Goal: Task Accomplishment & Management: Complete application form

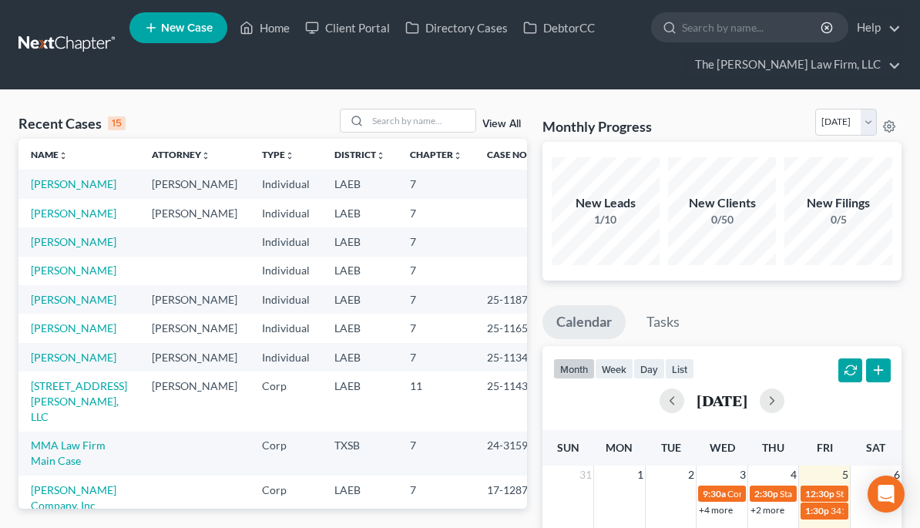
click at [67, 190] on link "[PERSON_NAME]" at bounding box center [74, 183] width 86 height 13
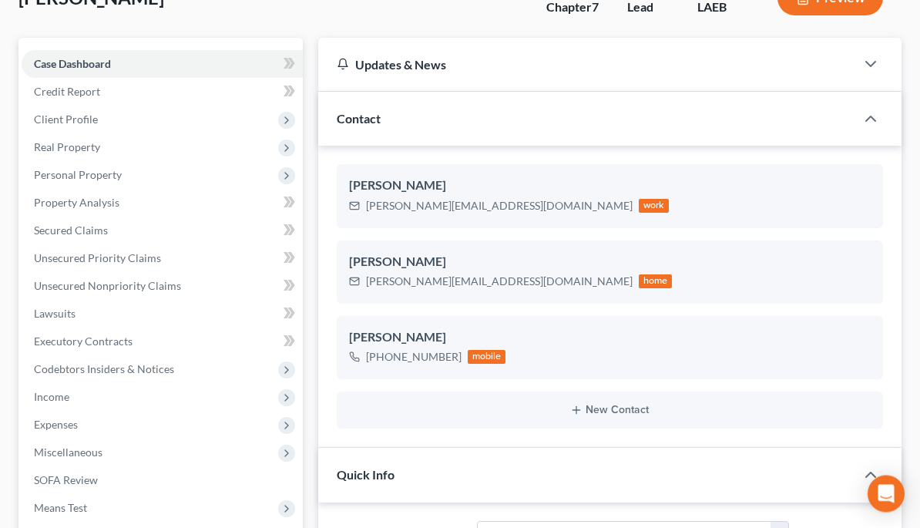
scroll to position [154, 0]
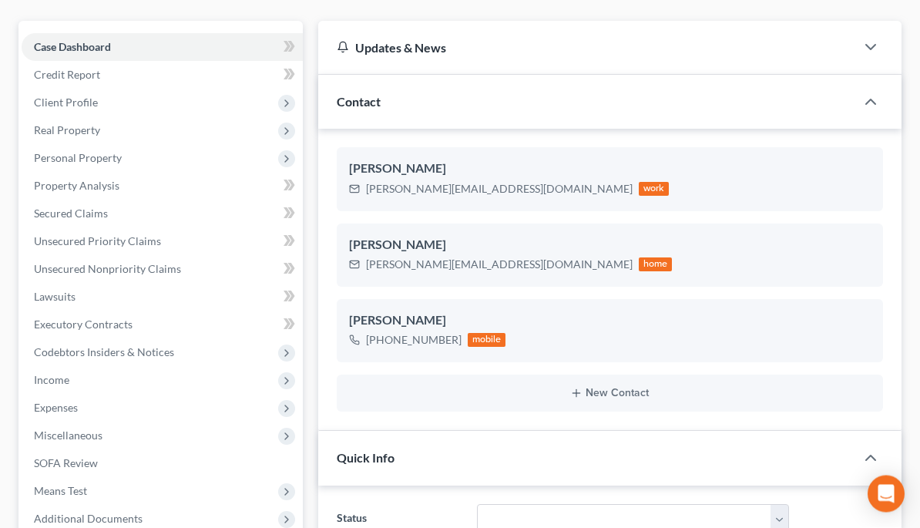
click at [102, 156] on span "Personal Property" at bounding box center [78, 158] width 88 height 13
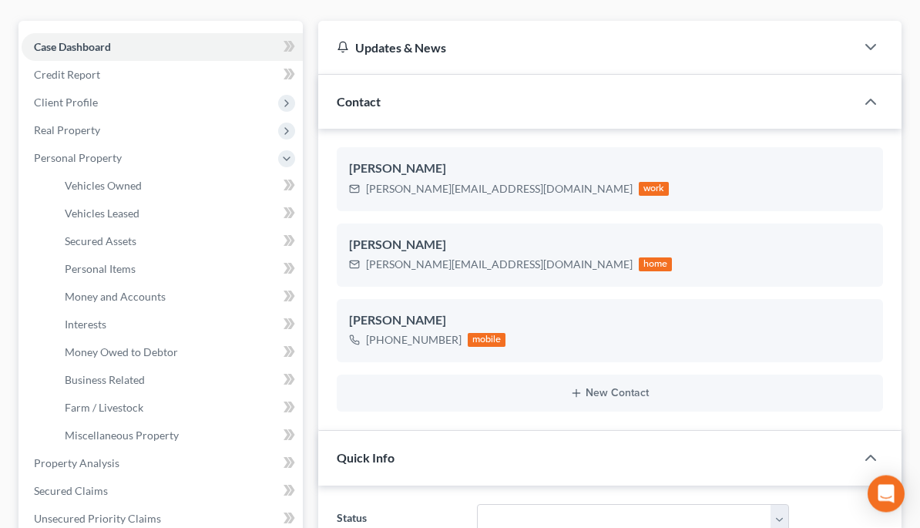
scroll to position [155, 0]
click at [131, 180] on span "Vehicles Owned" at bounding box center [103, 185] width 77 height 13
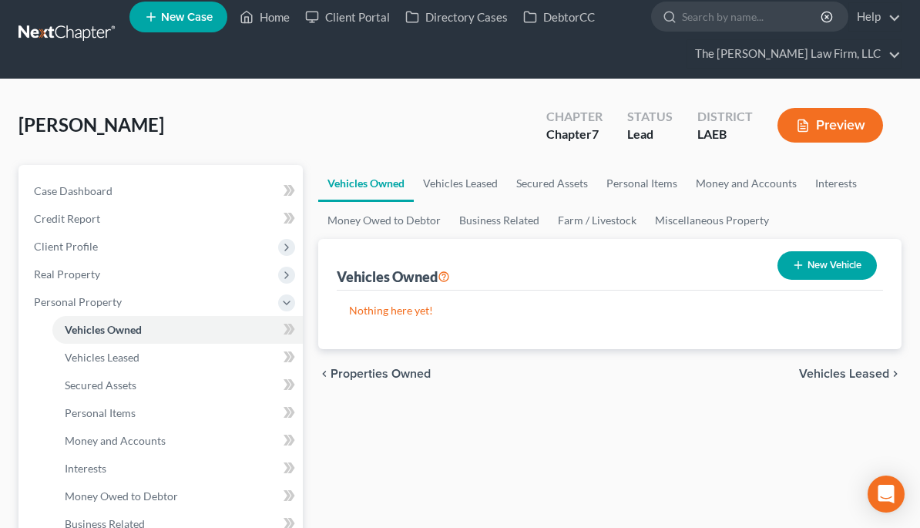
scroll to position [62, 0]
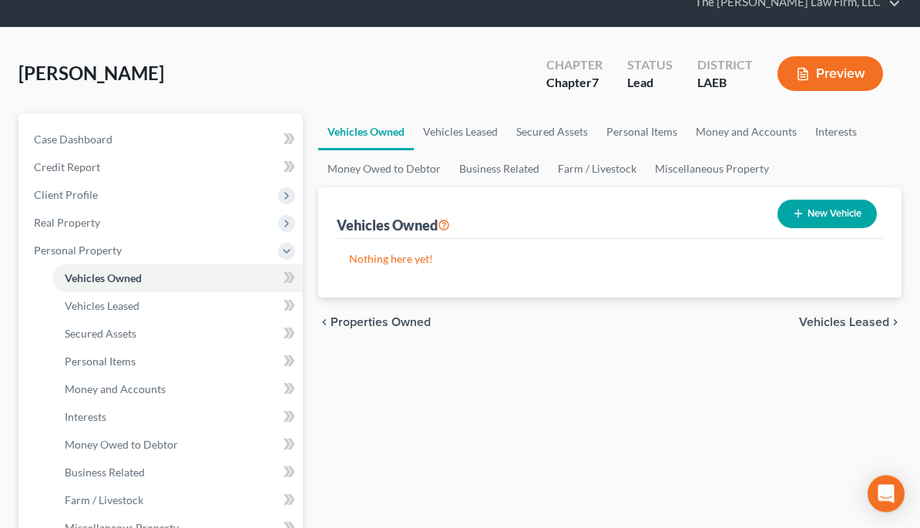
click at [146, 297] on link "Vehicles Leased" at bounding box center [177, 307] width 250 height 28
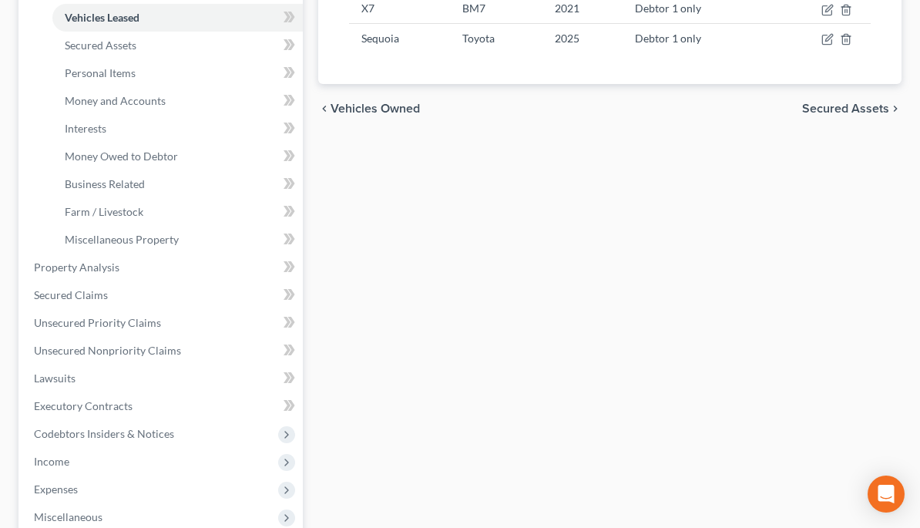
scroll to position [411, 0]
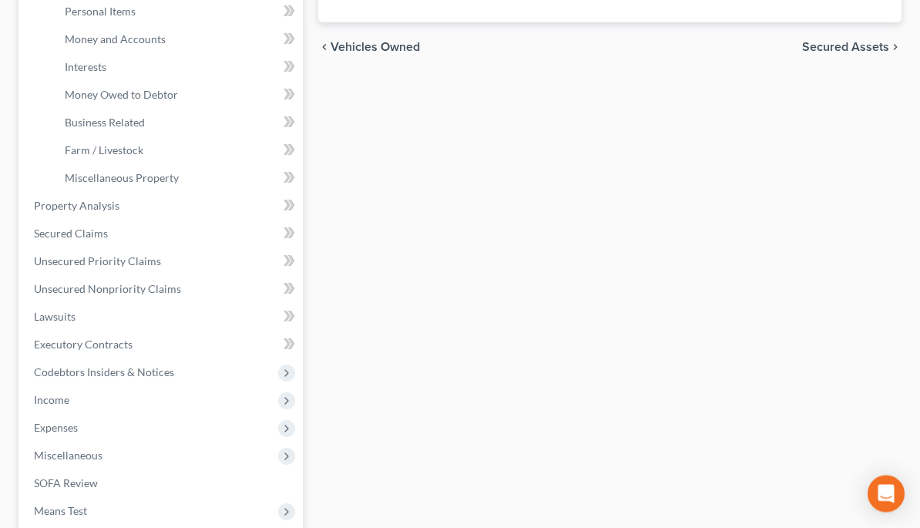
click at [182, 236] on link "Secured Claims" at bounding box center [162, 234] width 281 height 28
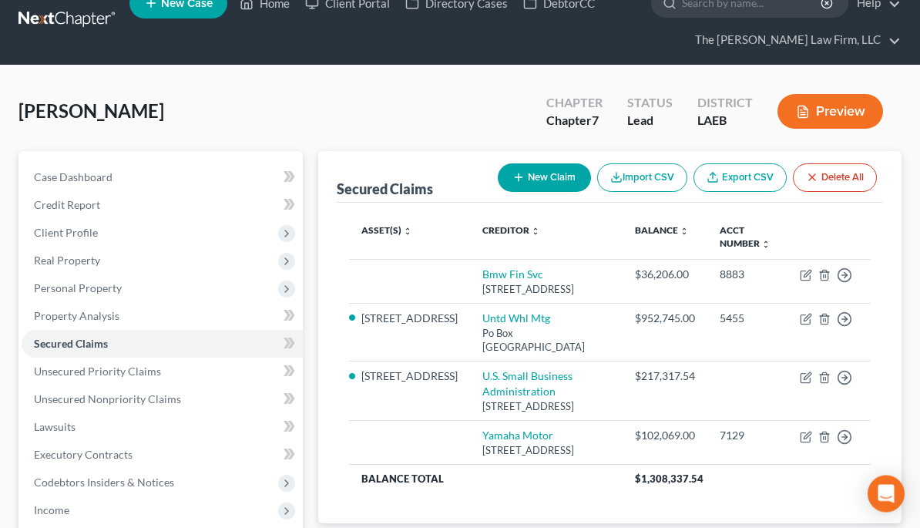
scroll to position [25, 0]
click at [495, 441] on link "Yamaha Motor" at bounding box center [517, 434] width 71 height 13
select select "4"
select select "0"
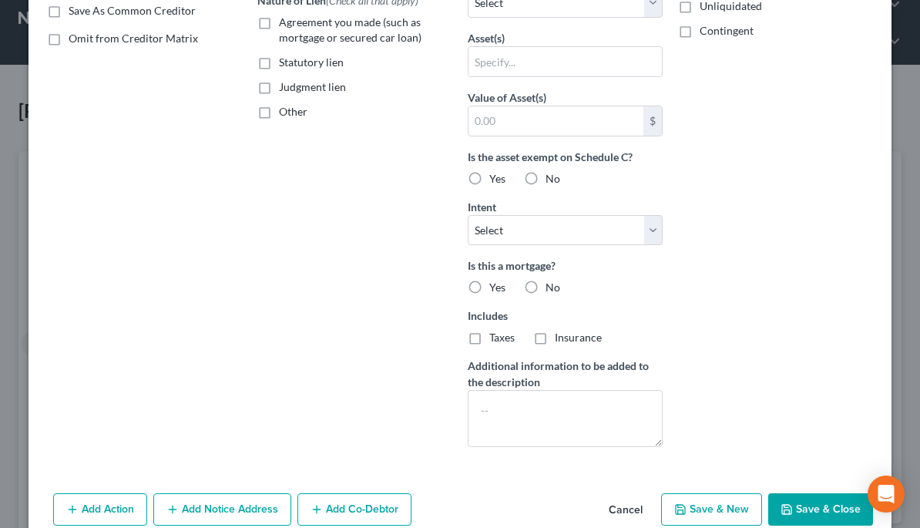
scroll to position [298, 0]
click at [110, 508] on button "Add Action" at bounding box center [100, 510] width 94 height 32
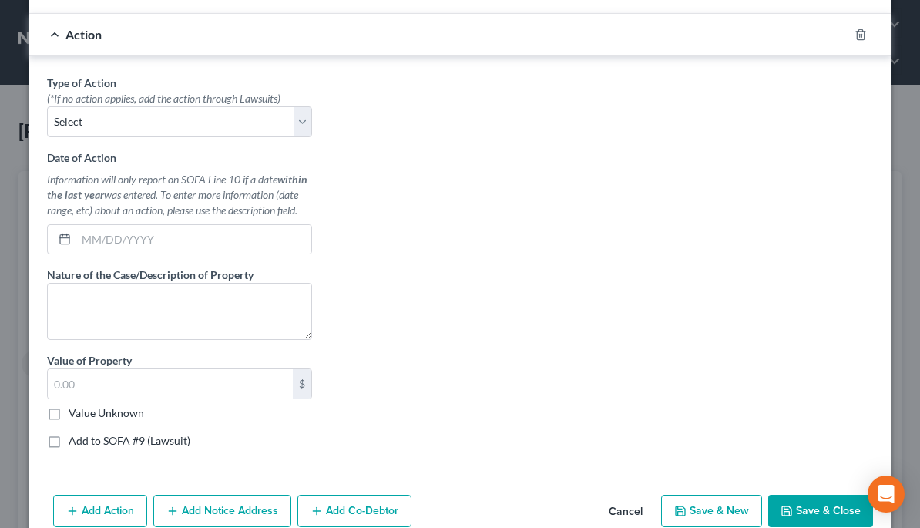
scroll to position [0, 0]
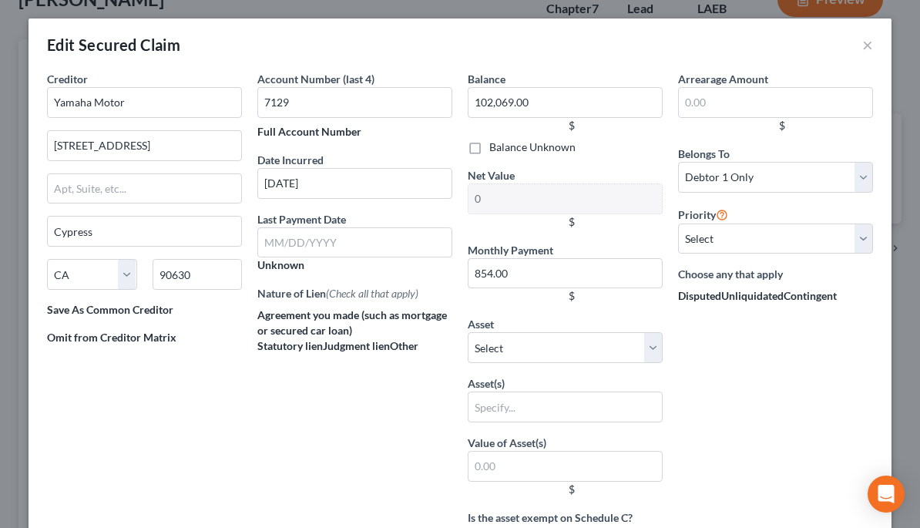
click at [864, 48] on button "×" at bounding box center [867, 44] width 11 height 18
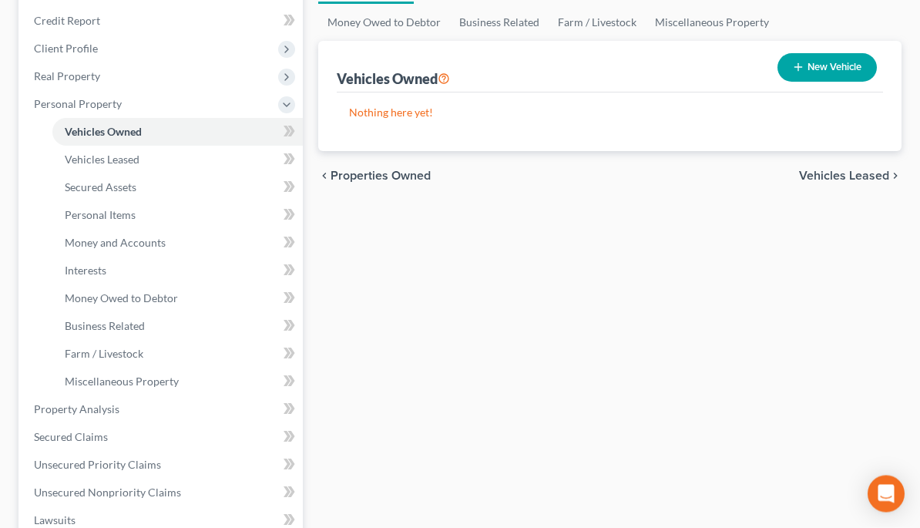
scroll to position [210, 0]
click at [96, 438] on span "Secured Claims" at bounding box center [71, 435] width 74 height 13
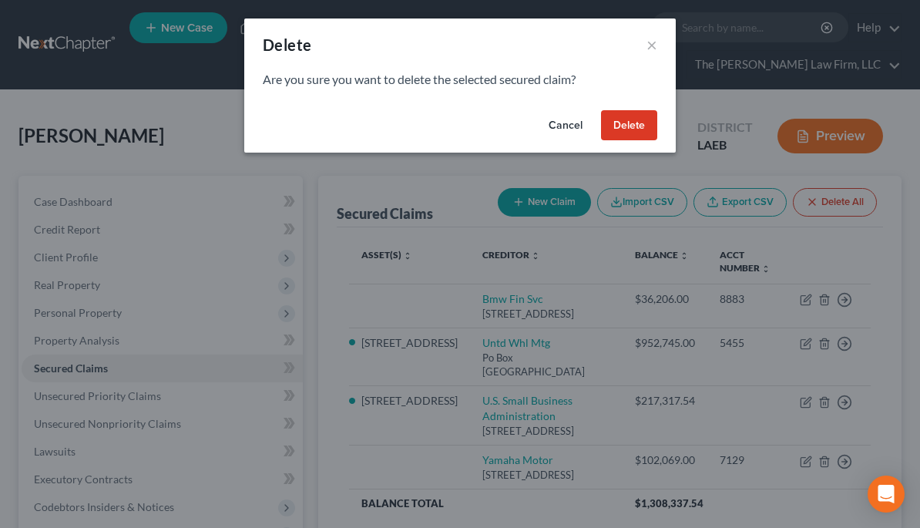
click at [571, 120] on button "Cancel" at bounding box center [565, 125] width 59 height 31
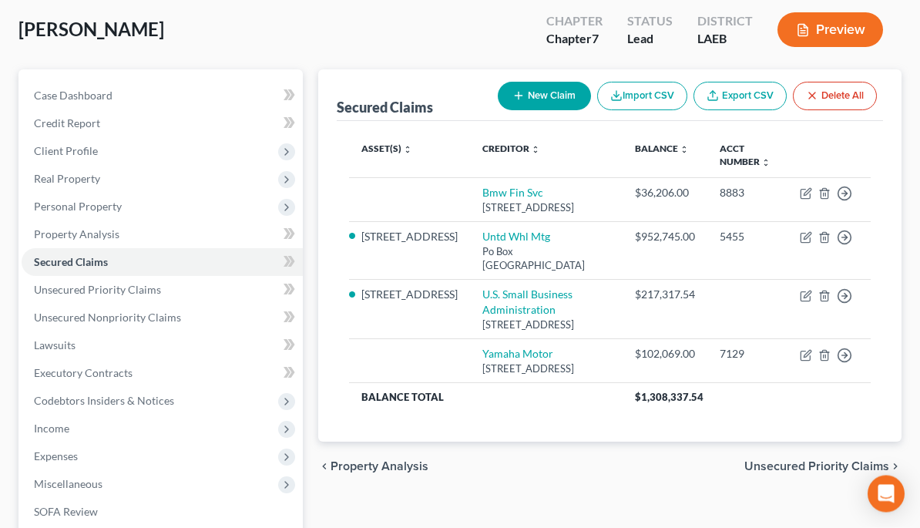
scroll to position [106, 0]
click at [54, 209] on span "Personal Property" at bounding box center [78, 206] width 88 height 13
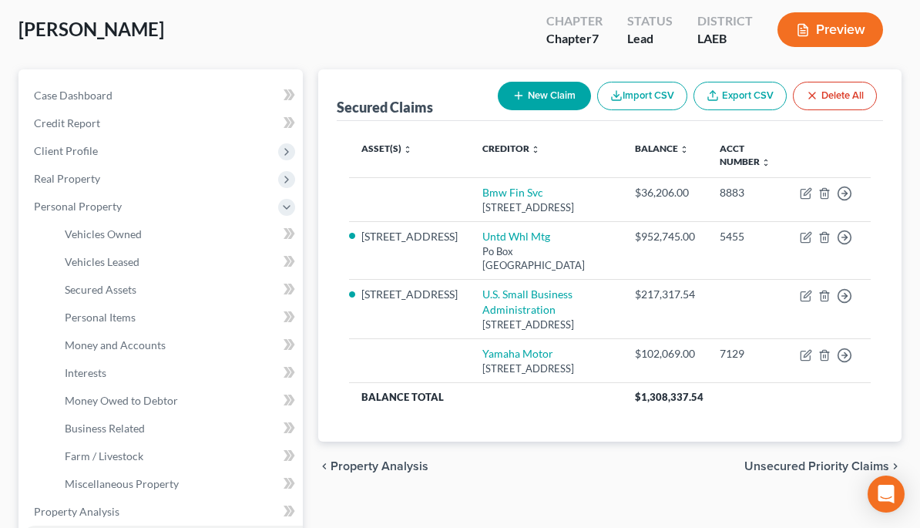
click at [82, 260] on span "Vehicles Leased" at bounding box center [102, 261] width 75 height 13
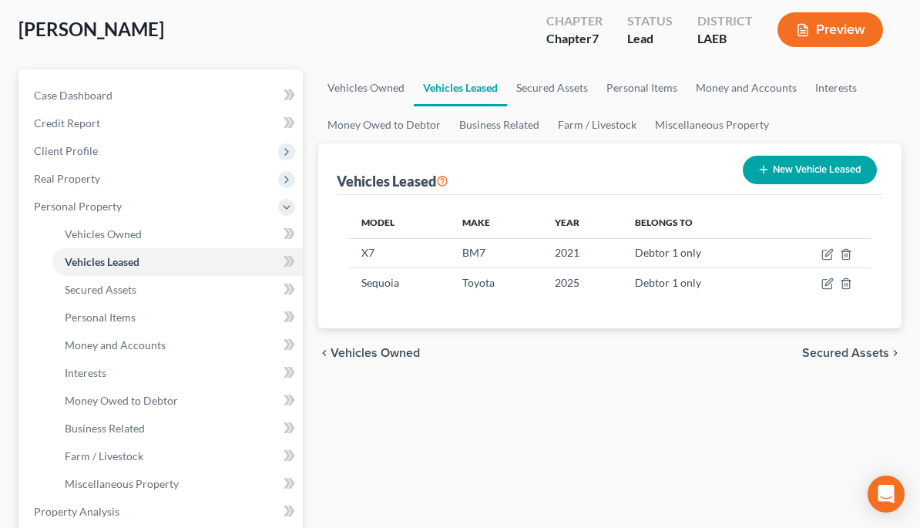
click at [831, 252] on icon "button" at bounding box center [828, 252] width 7 height 7
select select "0"
select select "5"
select select "0"
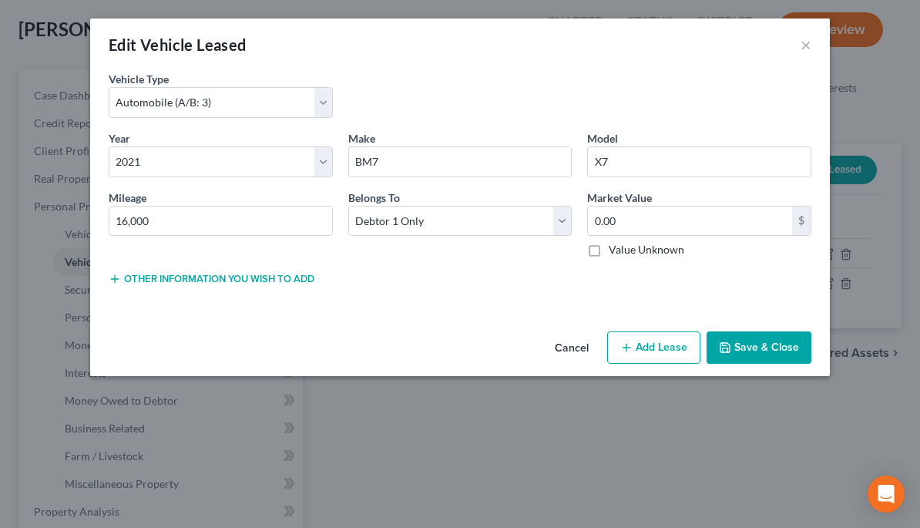
click at [802, 42] on button "×" at bounding box center [805, 44] width 11 height 18
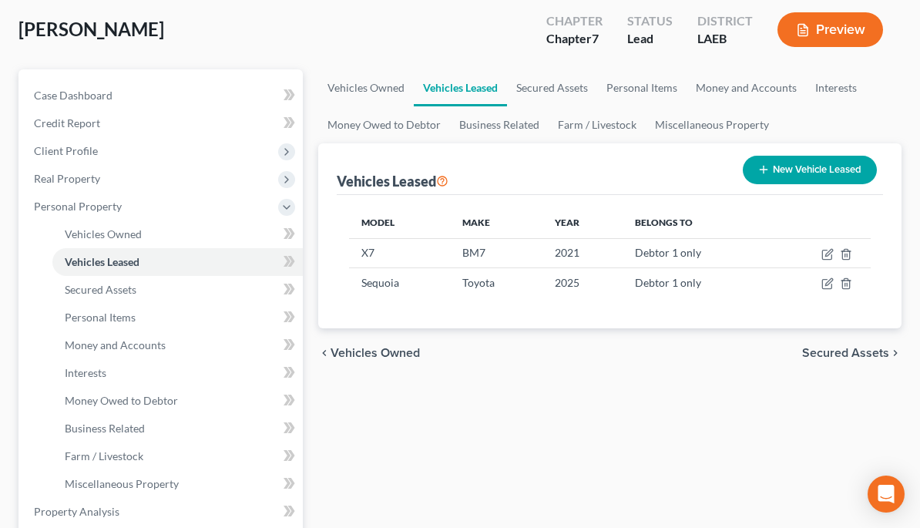
click at [374, 89] on link "Vehicles Owned" at bounding box center [366, 87] width 96 height 37
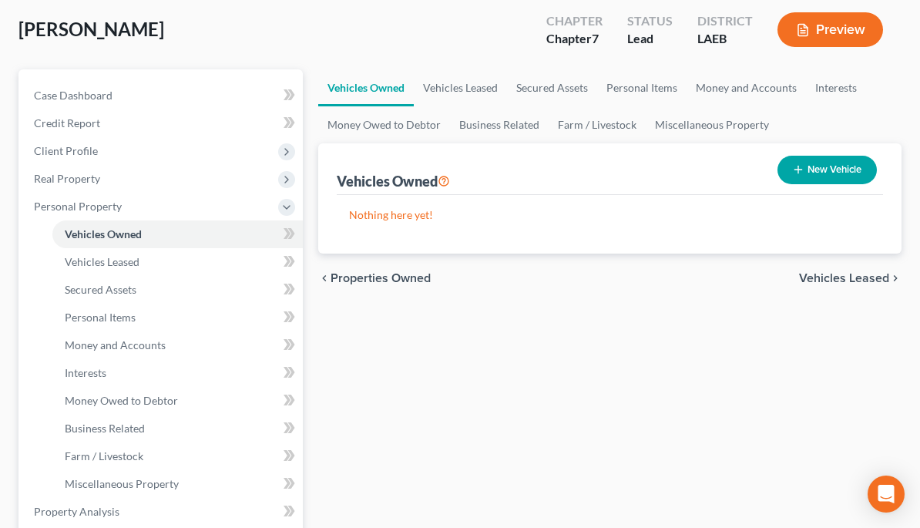
click at [821, 171] on button "New Vehicle" at bounding box center [826, 170] width 99 height 29
select select "0"
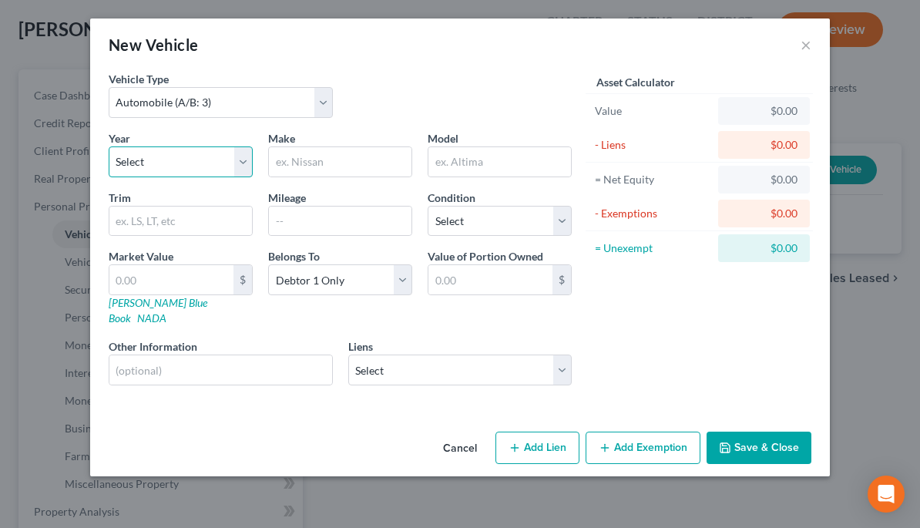
click at [246, 169] on select "Select 2026 2025 2024 2023 2022 2021 2020 2019 2018 2017 2016 2015 2014 2013 20…" at bounding box center [181, 161] width 144 height 31
select select "5"
click at [320, 164] on input "text" at bounding box center [340, 161] width 143 height 29
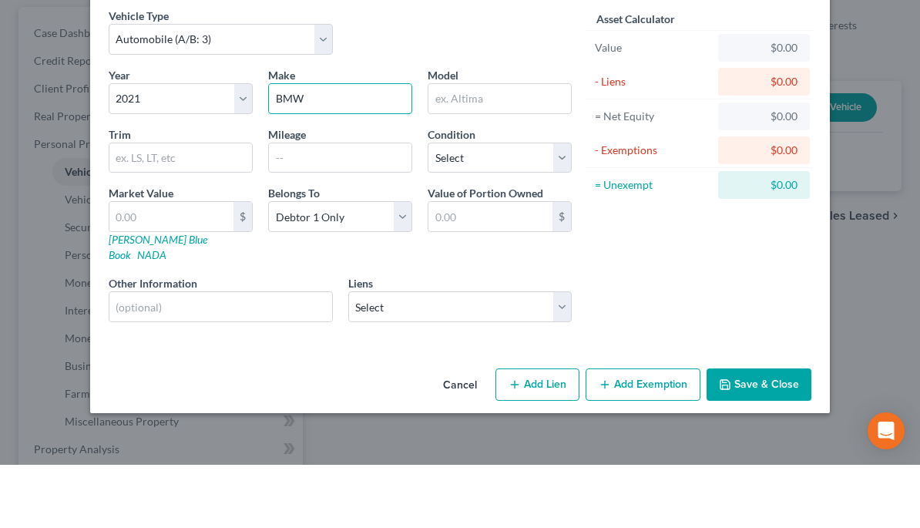
type input "BMW"
click at [483, 147] on input "text" at bounding box center [499, 161] width 143 height 29
type input "X7"
click at [319, 206] on input "text" at bounding box center [340, 220] width 143 height 29
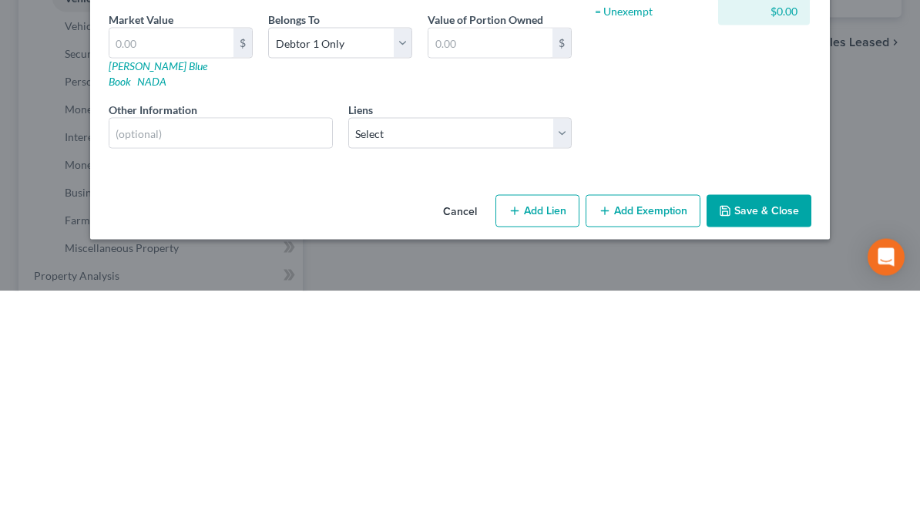
type input "16000"
click at [542, 431] on button "Add Lien" at bounding box center [537, 447] width 84 height 32
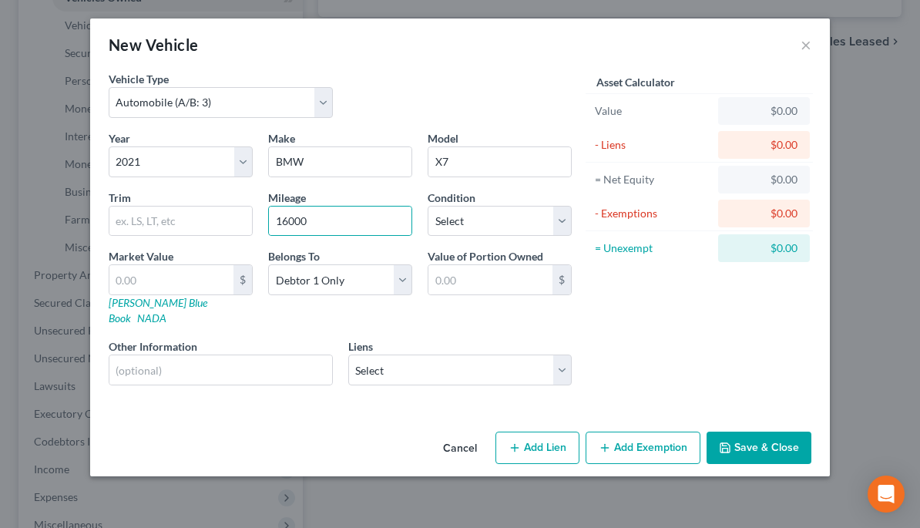
select select "0"
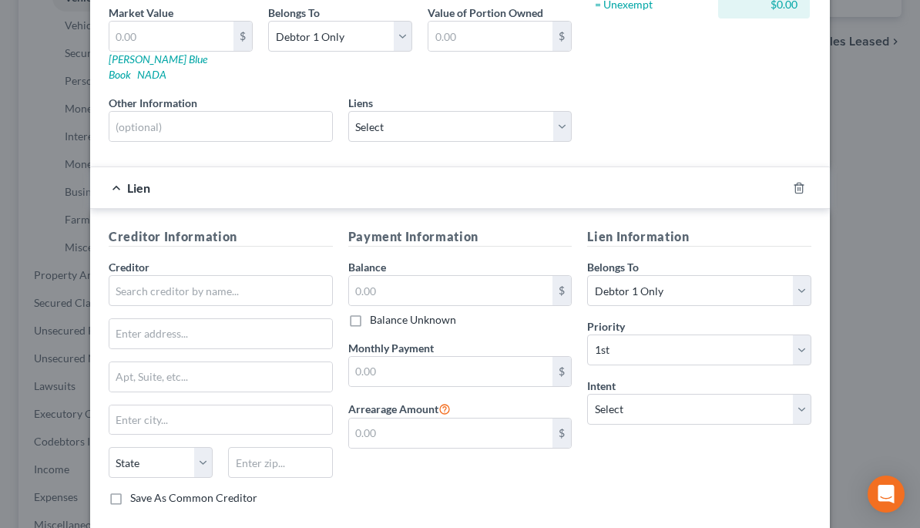
scroll to position [240, 0]
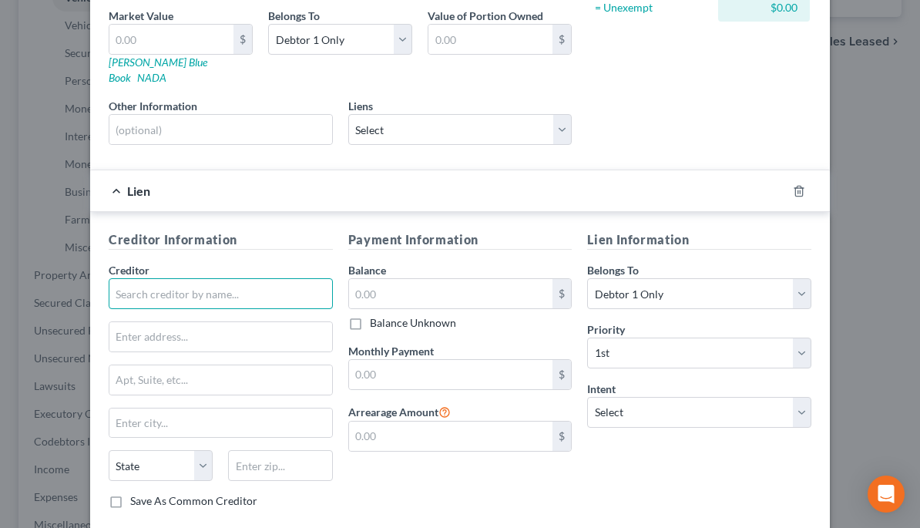
click at [281, 278] on input "text" at bounding box center [221, 293] width 224 height 31
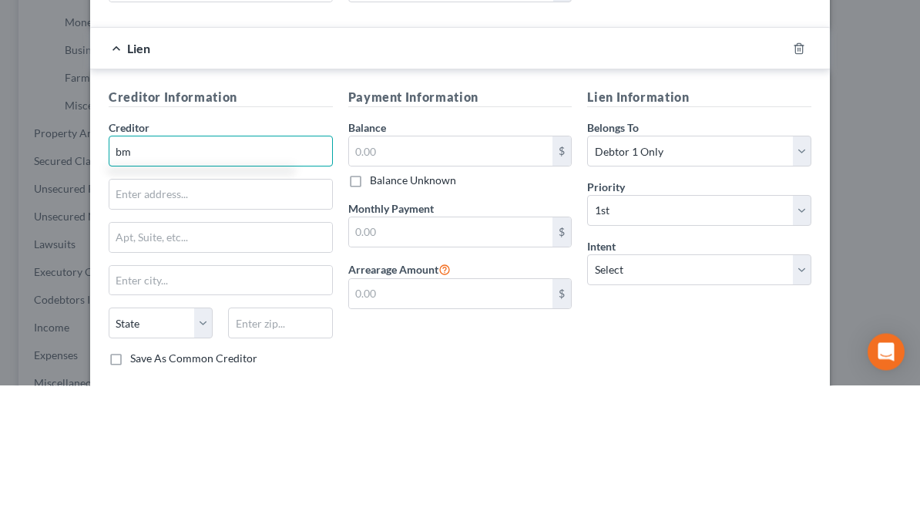
type input "b"
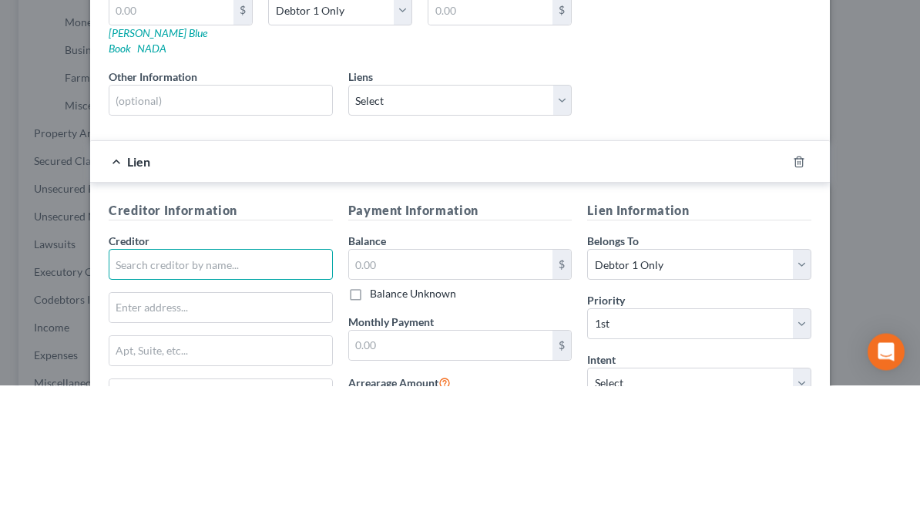
scroll to position [114, 0]
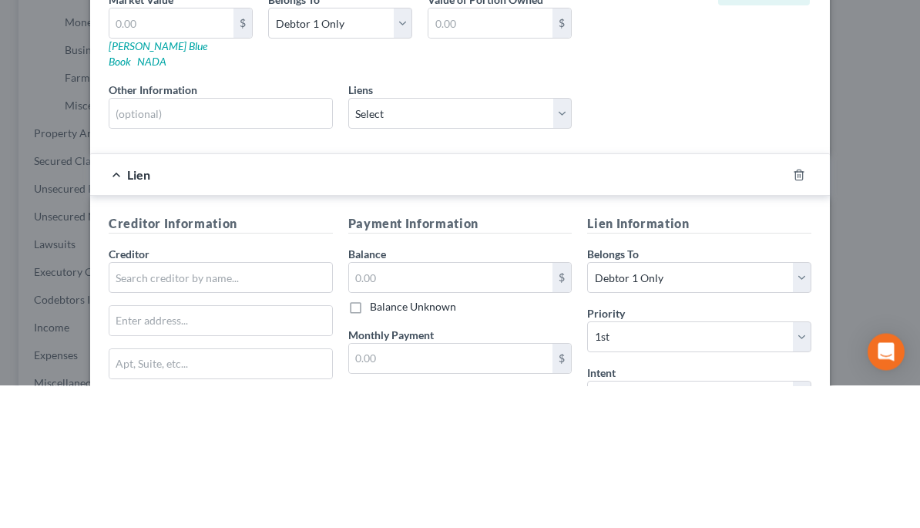
click at [800, 311] on icon "button" at bounding box center [799, 317] width 12 height 12
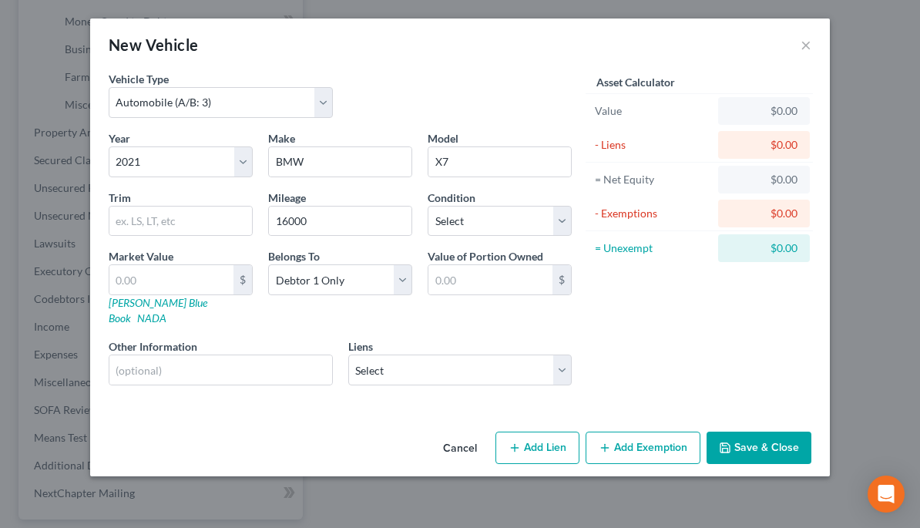
scroll to position [0, 0]
click at [570, 354] on select "Select Yamaha Motor - $102,069.00 Bmw Fin Svc - $36,206.00" at bounding box center [460, 369] width 224 height 31
select select "1"
select select
select select "36"
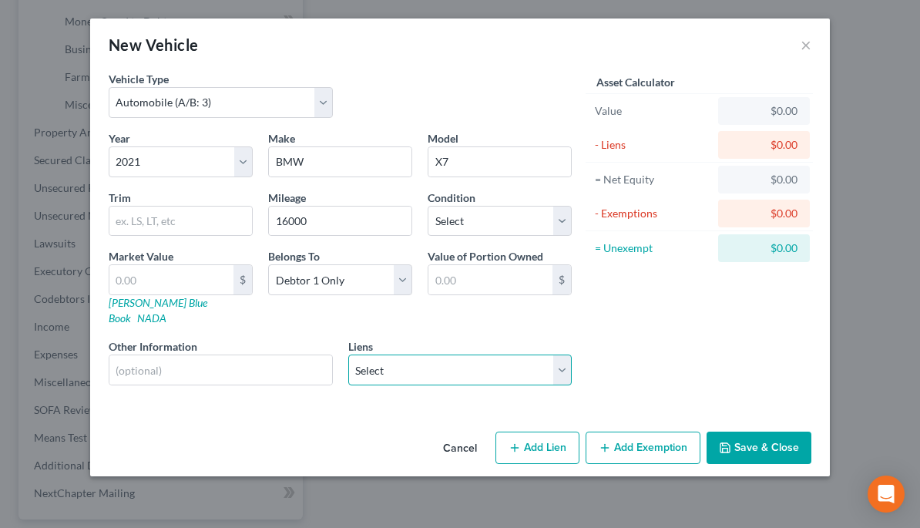
select select "0"
select select "2"
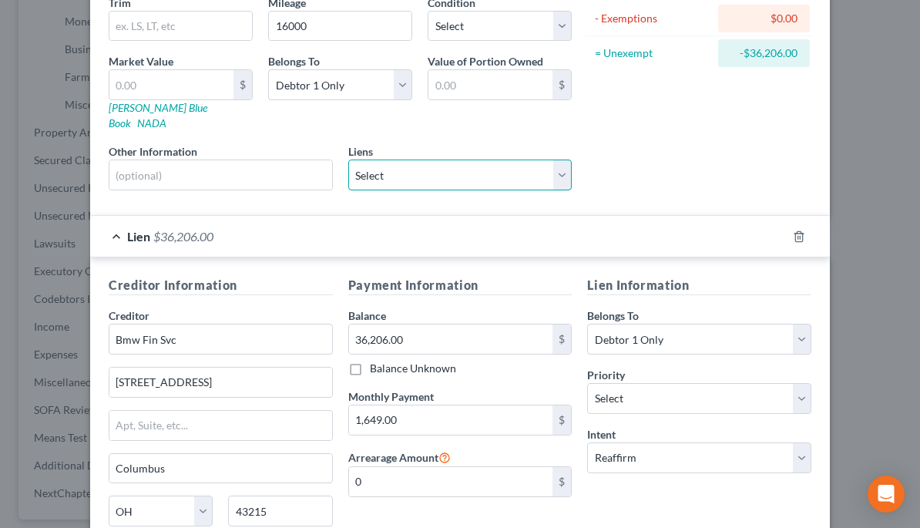
scroll to position [177, 0]
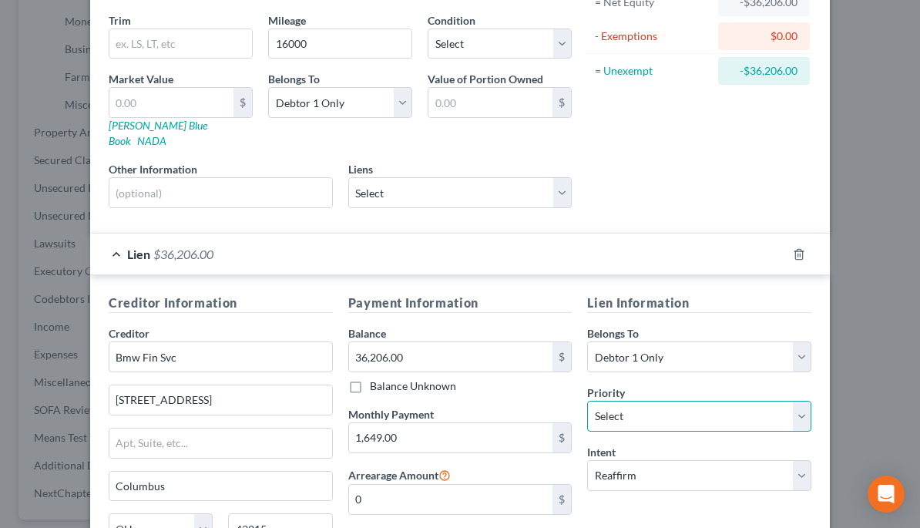
click at [803, 401] on select "Select 1st 2nd 3rd 4th 5th 6th 7th 8th 9th 10th 11th 12th 13th 14th 15th 16th 1…" at bounding box center [699, 416] width 224 height 31
select select "0"
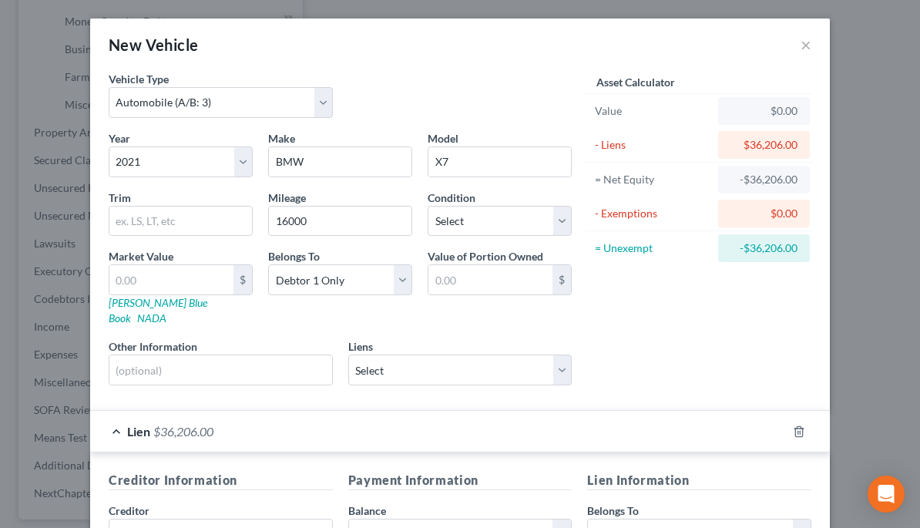
scroll to position [0, 0]
click at [176, 300] on link "[PERSON_NAME] Blue Book" at bounding box center [158, 310] width 99 height 29
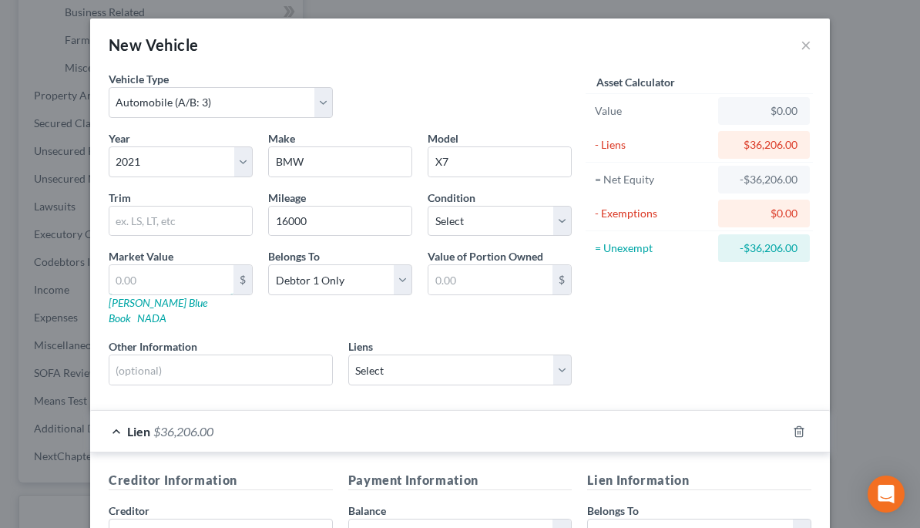
click at [188, 275] on input "text" at bounding box center [171, 279] width 124 height 29
type input "4"
type input "4.00"
type input "42"
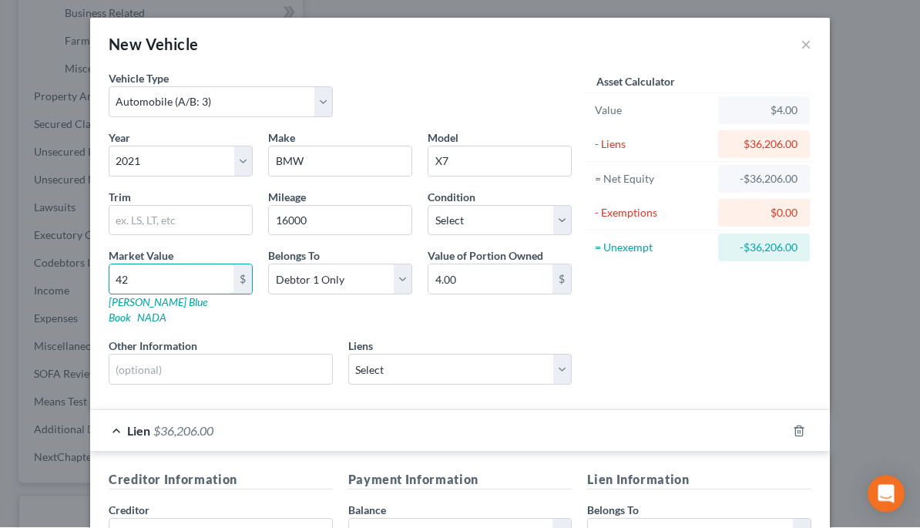
type input "42.00"
type input "425"
type input "425.00"
type input "4,250"
type input "4,250.00"
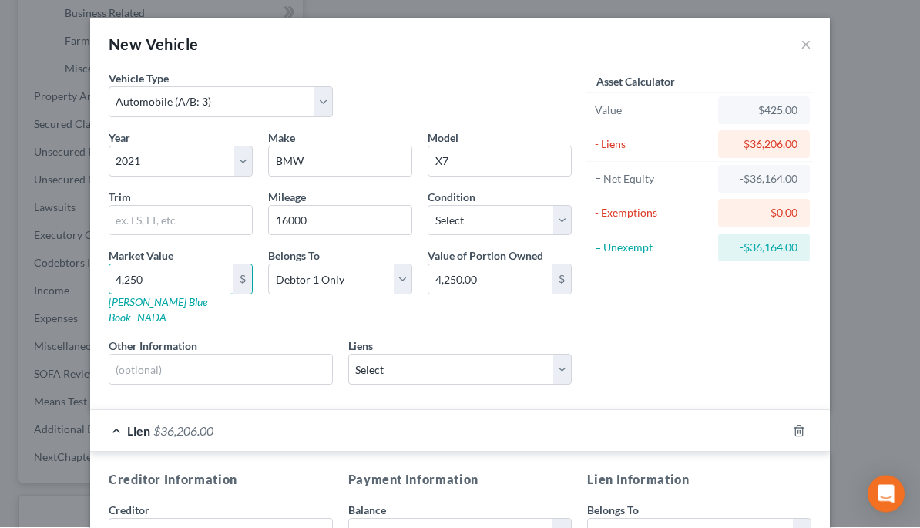
type input "42,500"
type input "42,500.00"
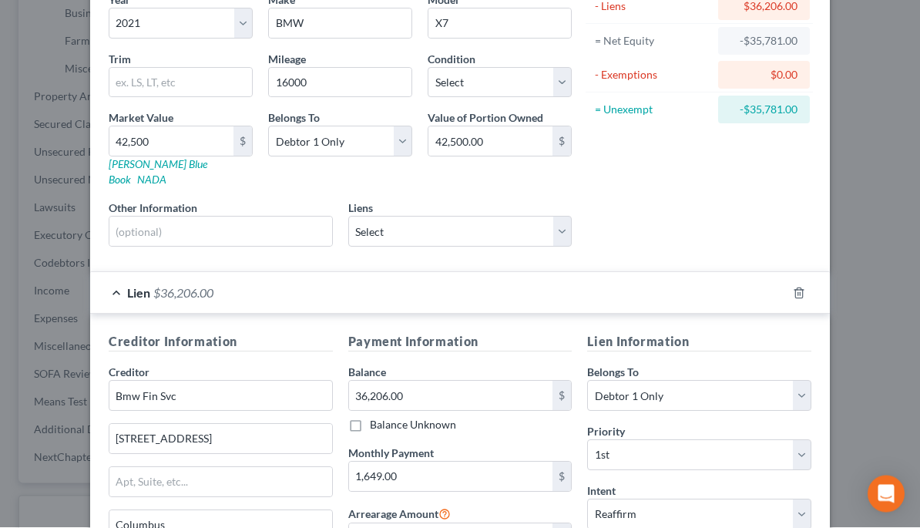
scroll to position [522, 0]
click at [797, 440] on select "Select 1st 2nd 3rd 4th 5th 6th 7th 8th 9th 10th 11th 12th 13th 14th 15th 16th 1…" at bounding box center [699, 455] width 224 height 31
click at [561, 85] on select "Select Excellent Very Good Good Fair Poor" at bounding box center [500, 83] width 144 height 31
select select "1"
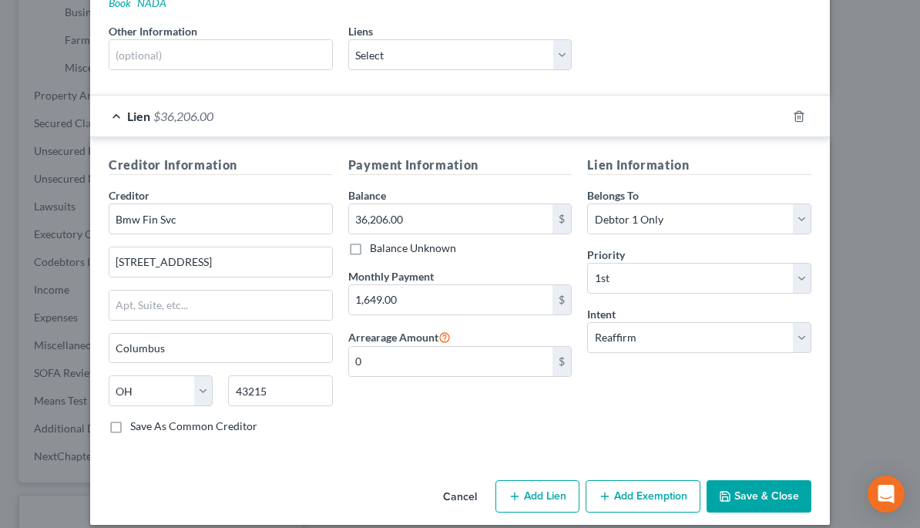
scroll to position [314, 0]
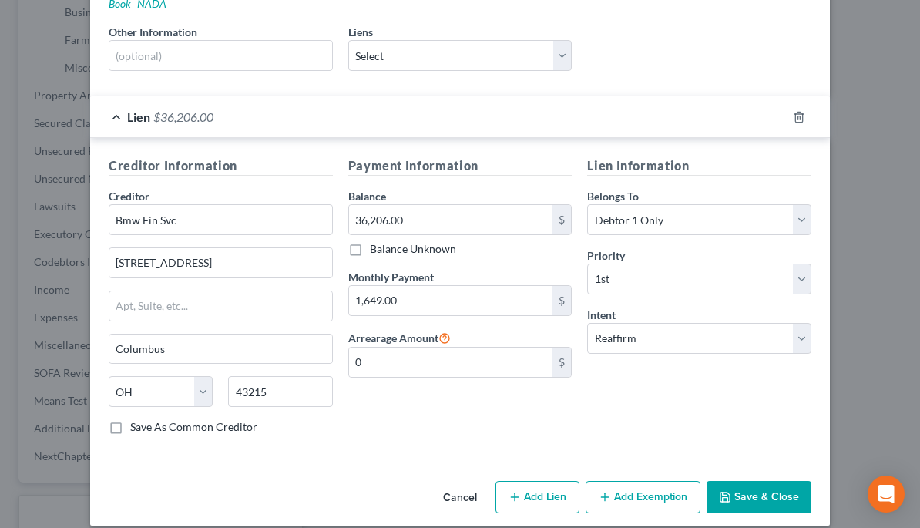
click at [647, 481] on button "Add Exemption" at bounding box center [643, 497] width 115 height 32
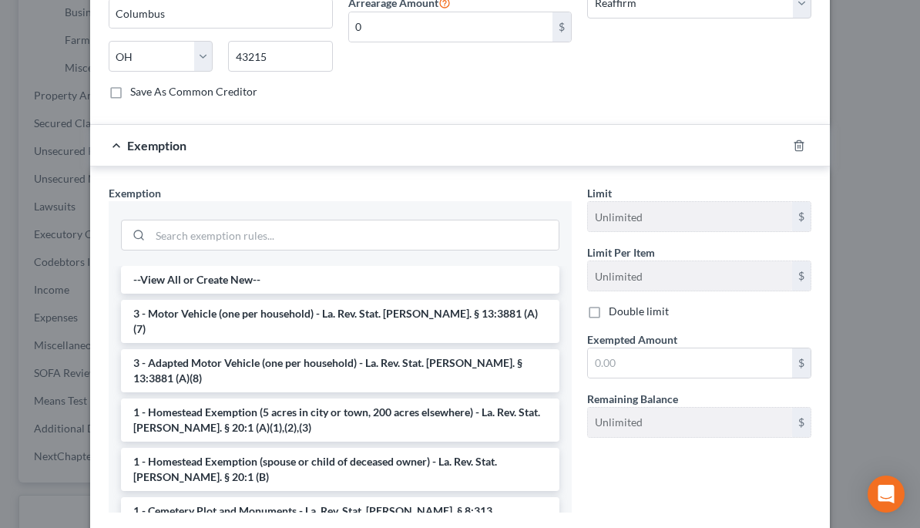
scroll to position [658, 0]
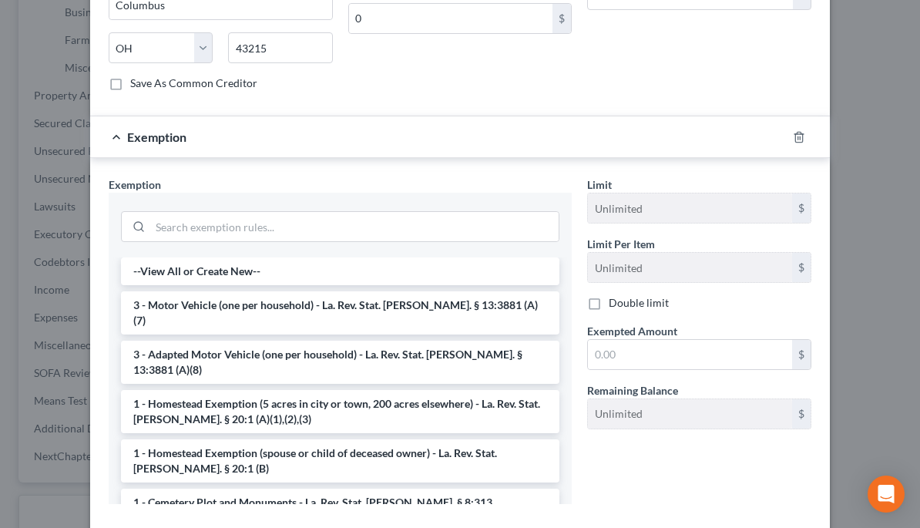
click at [497, 291] on li "3 - Motor Vehicle (one per household) - La. Rev. Stat. [PERSON_NAME]. § 13:3881…" at bounding box center [340, 312] width 438 height 43
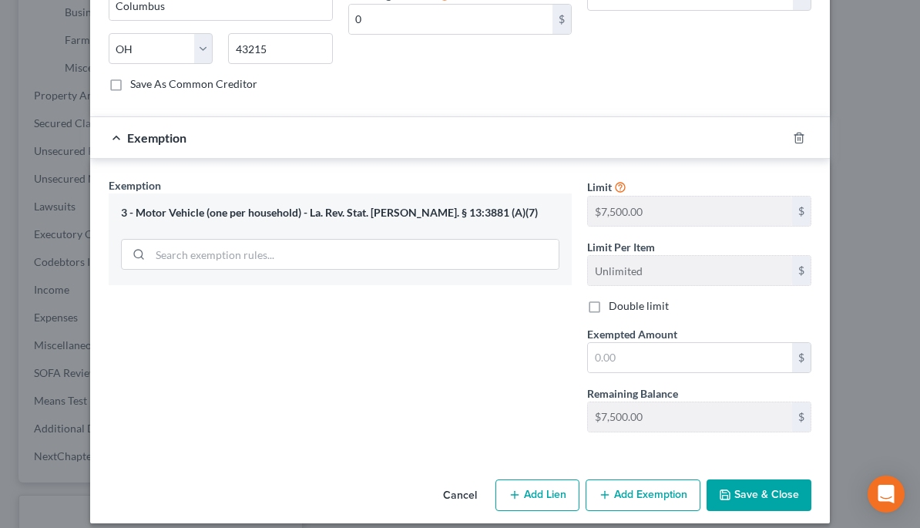
scroll to position [656, 0]
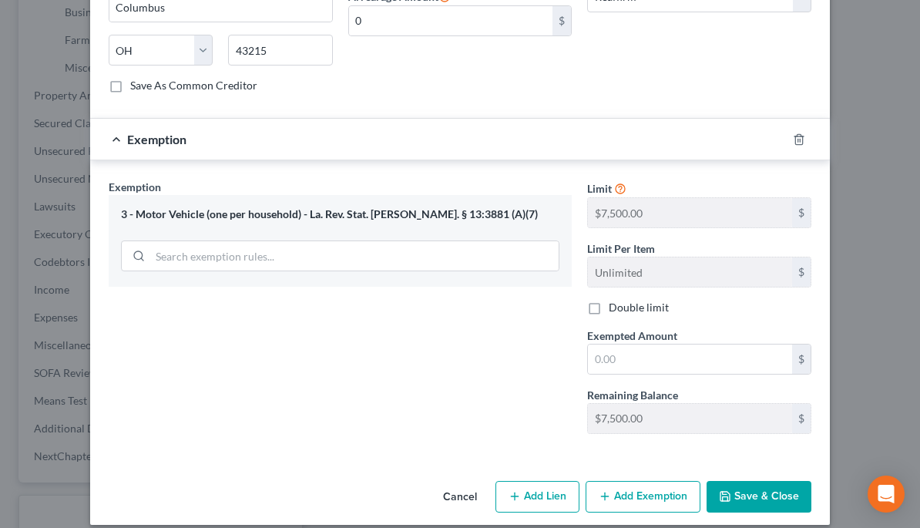
click at [803, 257] on div "$" at bounding box center [801, 271] width 18 height 29
click at [715, 345] on input "text" at bounding box center [690, 358] width 204 height 29
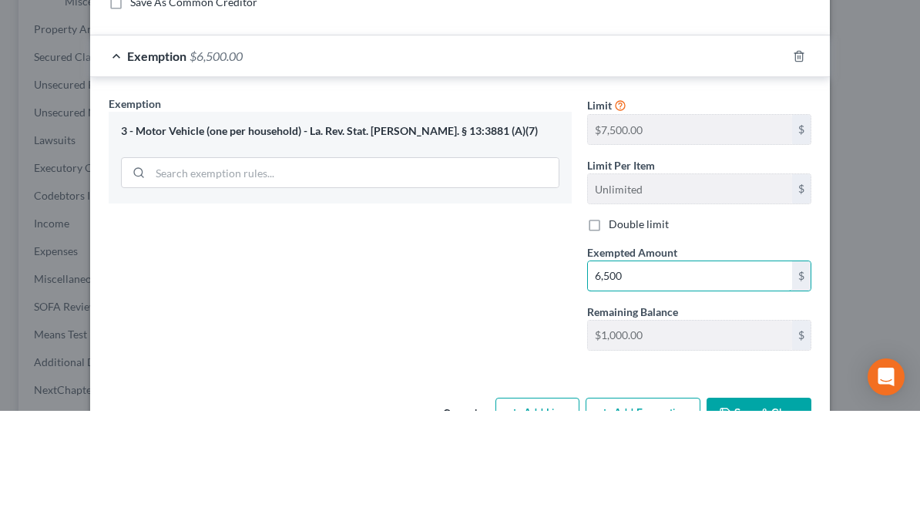
scroll to position [621, 0]
type input "6"
type input "7,500"
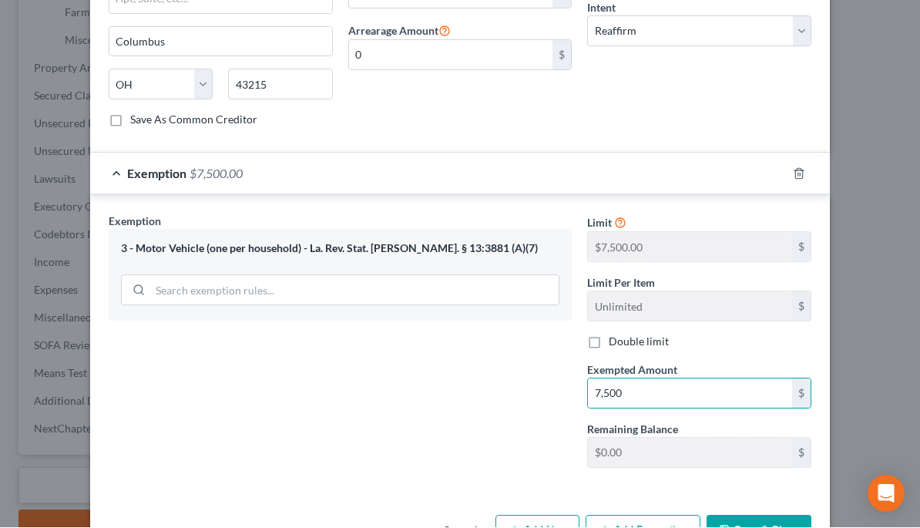
scroll to position [582, 0]
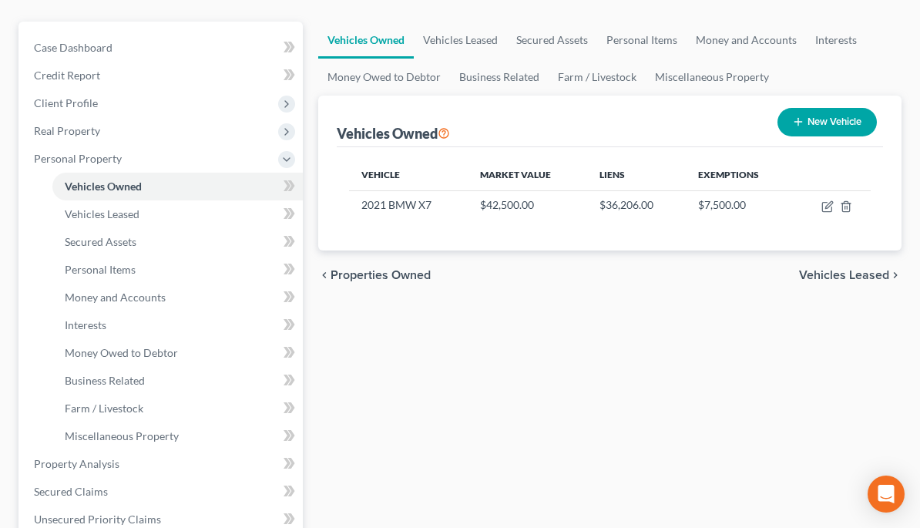
scroll to position [130, 0]
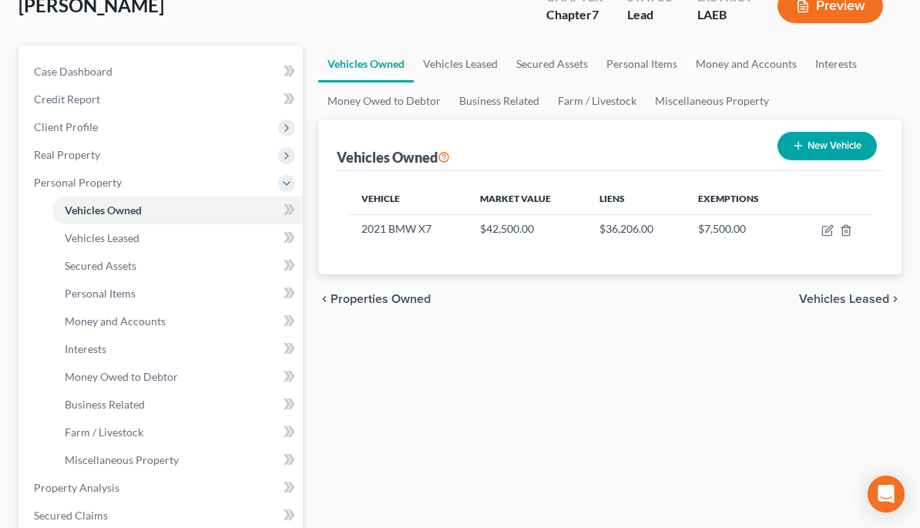
click at [825, 233] on icon "button" at bounding box center [827, 230] width 12 height 12
select select "0"
select select "5"
select select "1"
select select "0"
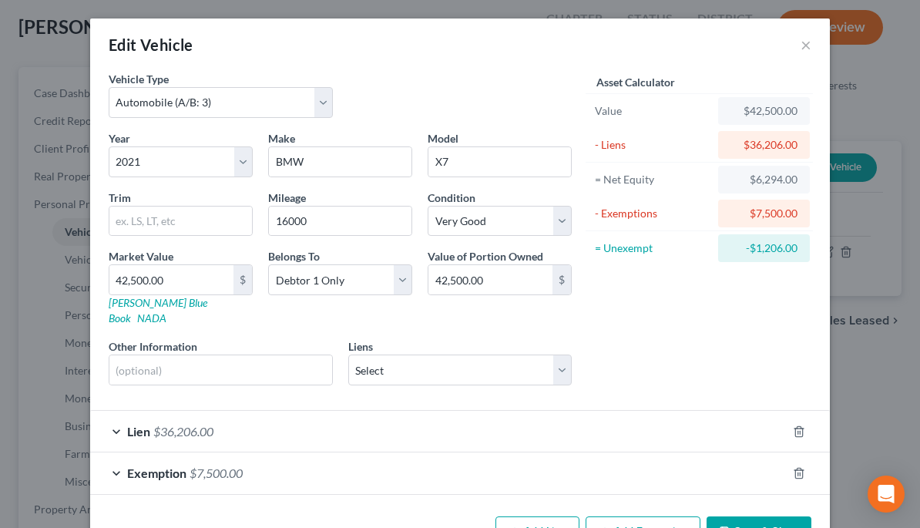
scroll to position [97, 0]
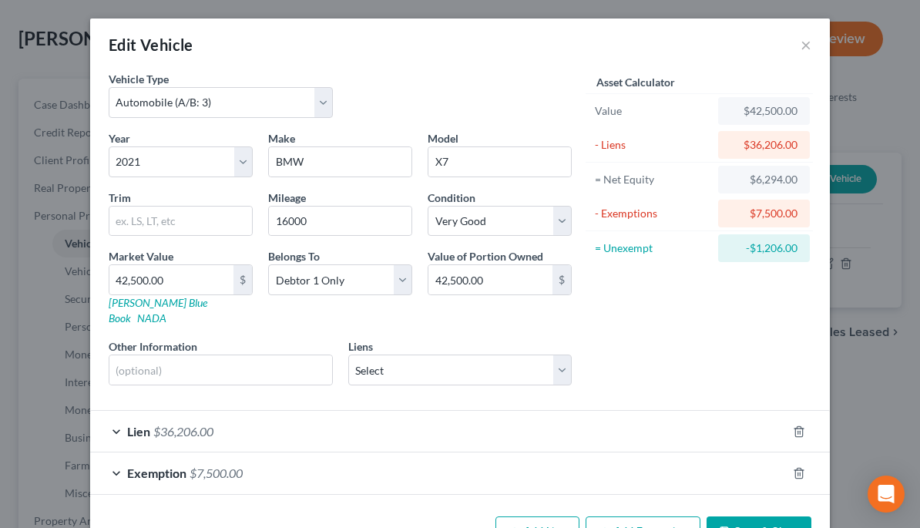
click at [808, 45] on button "×" at bounding box center [805, 44] width 11 height 18
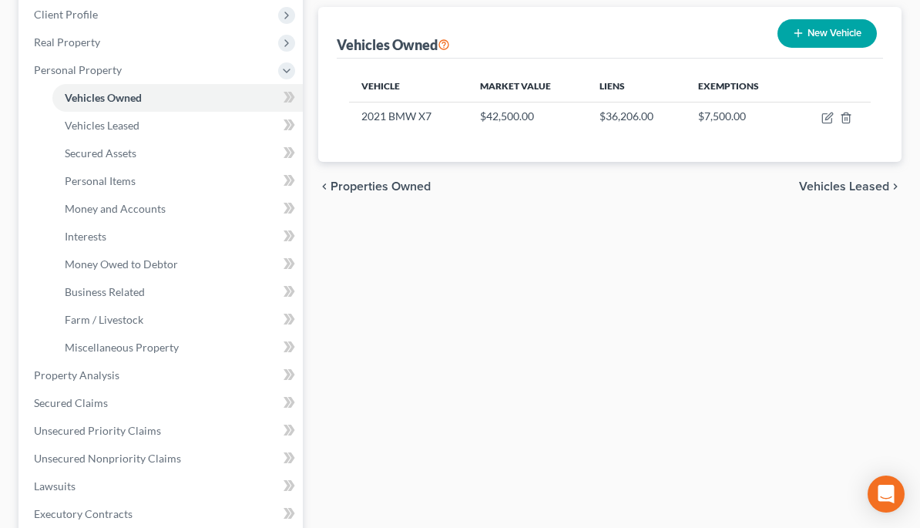
scroll to position [252, 0]
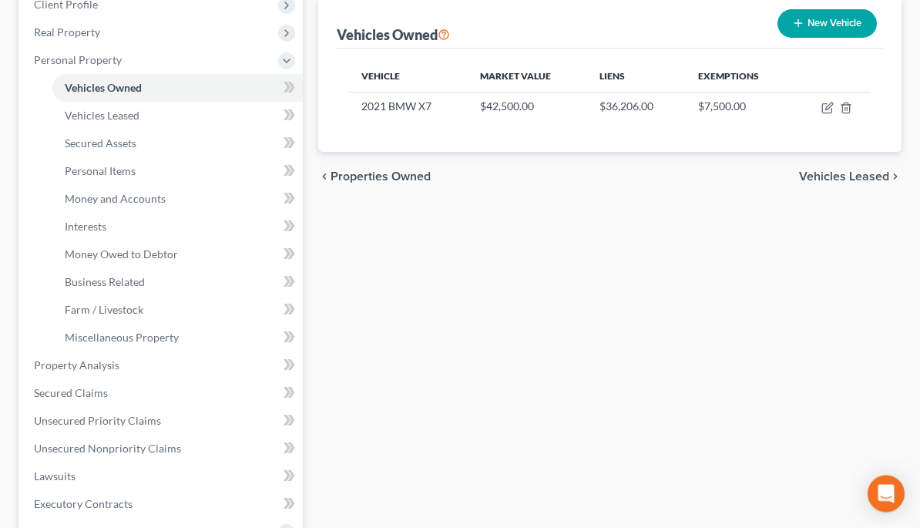
click at [142, 449] on span "Unsecured Nonpriority Claims" at bounding box center [107, 448] width 147 height 13
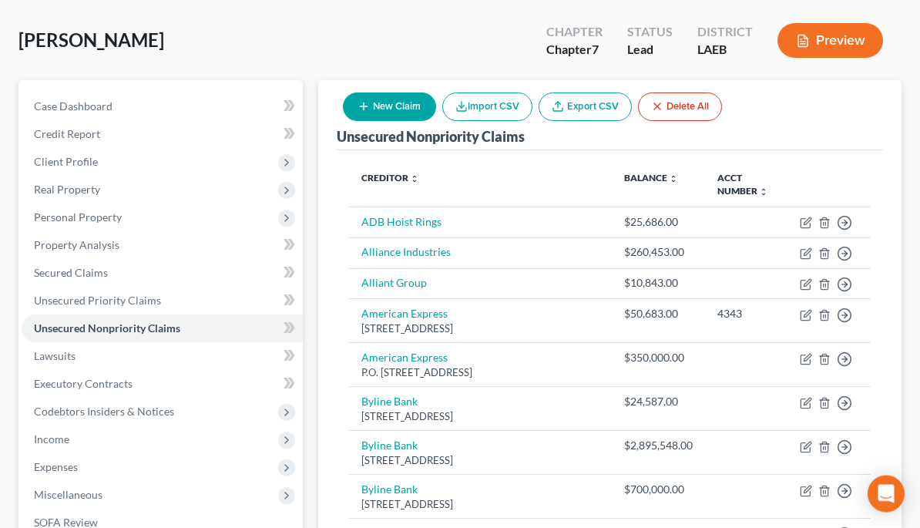
scroll to position [96, 0]
click at [851, 453] on icon "button" at bounding box center [844, 446] width 15 height 15
click at [762, 469] on link "Move to D" at bounding box center [774, 458] width 129 height 26
click at [841, 455] on icon "button" at bounding box center [844, 446] width 15 height 15
click at [772, 468] on link "Move to D" at bounding box center [774, 458] width 129 height 26
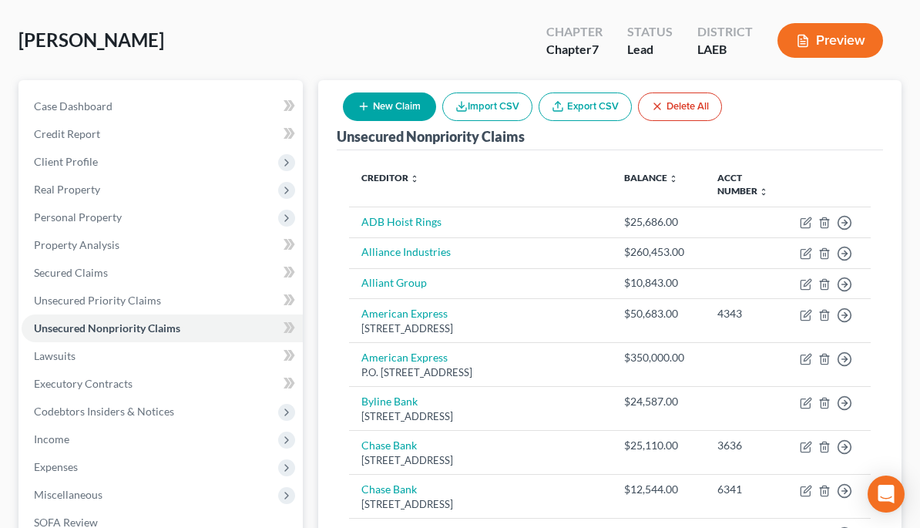
click at [117, 270] on link "Secured Claims" at bounding box center [162, 273] width 281 height 28
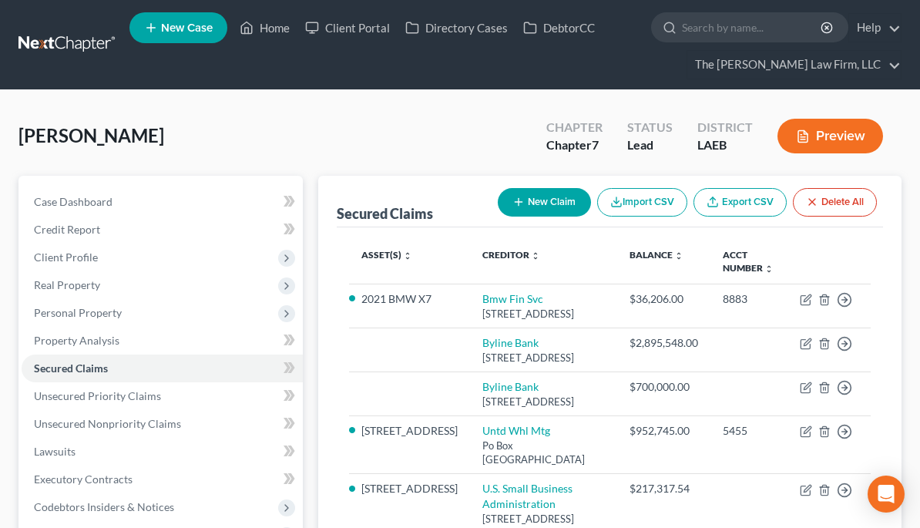
click at [800, 350] on icon "button" at bounding box center [806, 343] width 12 height 12
select select "14"
select select "3"
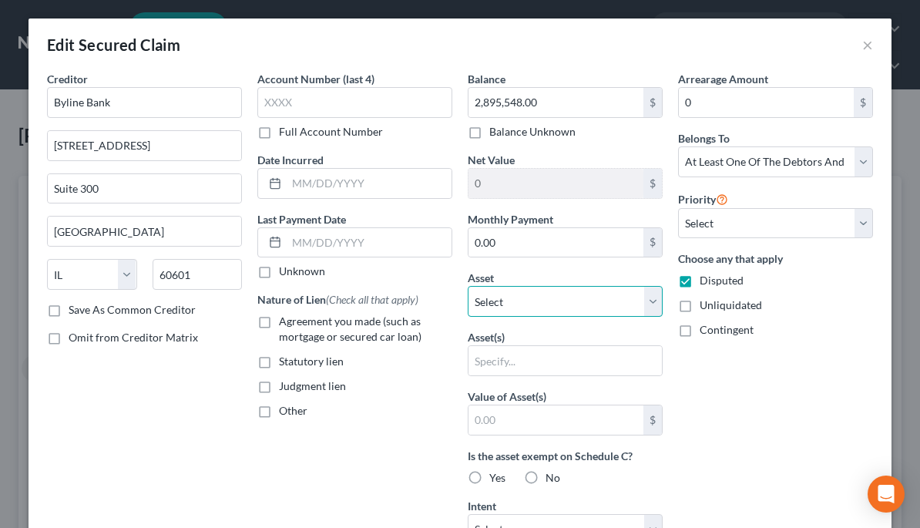
click at [653, 307] on select "Select Other Multiple Assets [PERSON_NAME] (Transfer) - $5500.0 [PERSON_NAME] (…" at bounding box center [565, 301] width 195 height 31
select select "16"
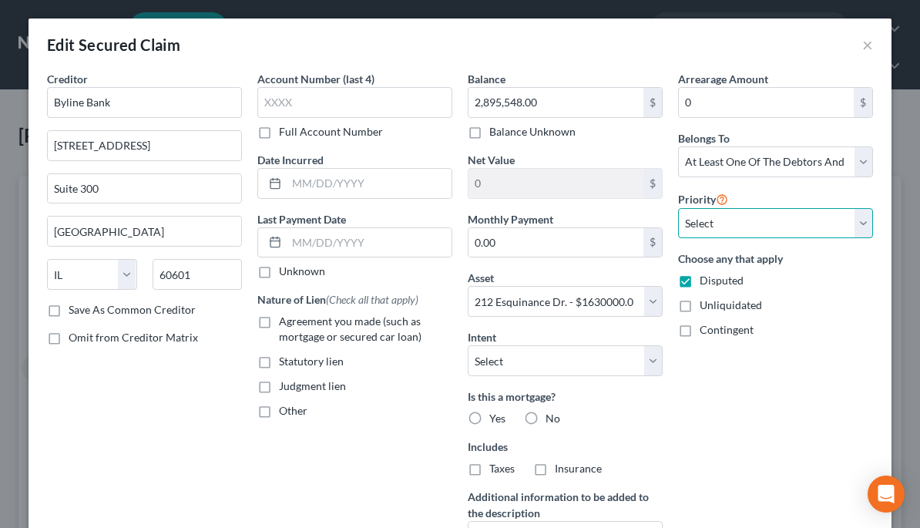
click at [867, 230] on select "Select 3rd 4th 5th 6th 7th 8th 9th 10th 11th 12th 13th 14th 15th 16th 17th 18th…" at bounding box center [775, 223] width 195 height 31
select select "0"
click at [279, 327] on label "Agreement you made (such as mortgage or secured car loan)" at bounding box center [365, 329] width 173 height 31
click at [285, 324] on input "Agreement you made (such as mortgage or secured car loan)" at bounding box center [290, 319] width 10 height 10
checkbox input "true"
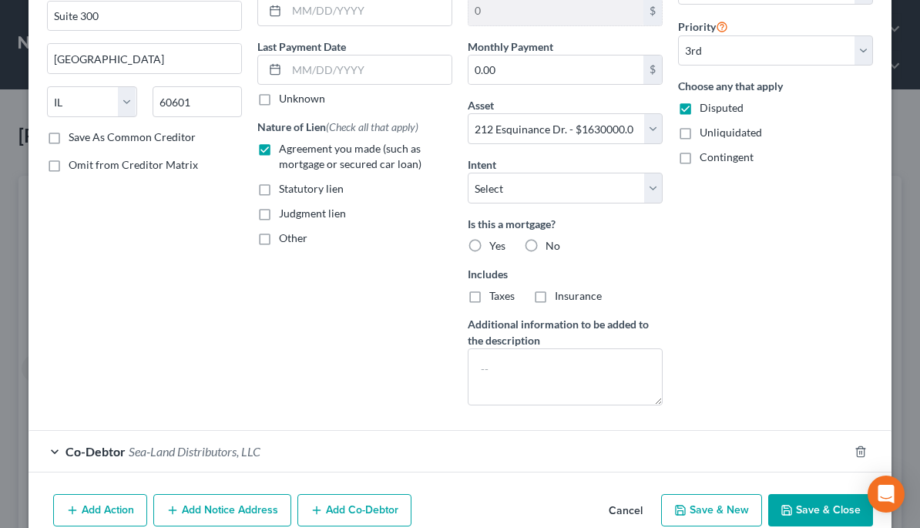
scroll to position [172, 0]
click at [813, 508] on button "Save & Close" at bounding box center [820, 511] width 105 height 32
select select
select select "2"
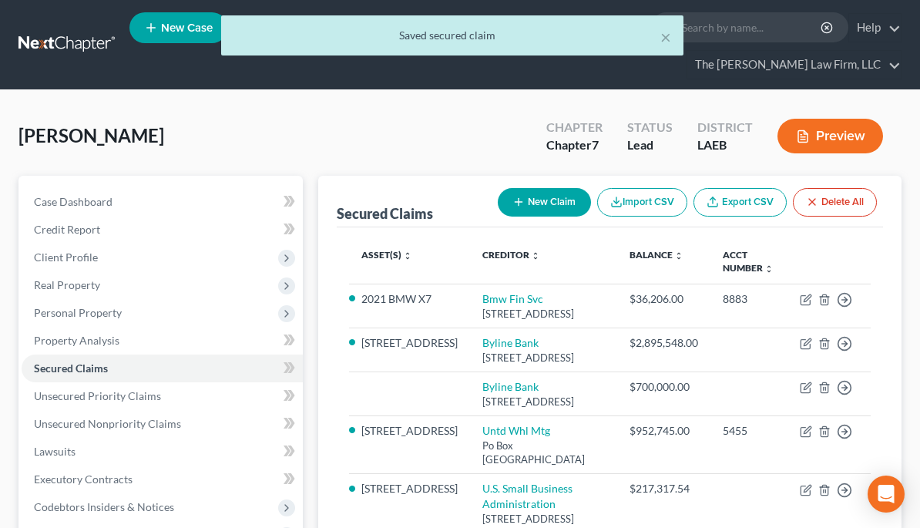
click at [800, 394] on icon "button" at bounding box center [806, 387] width 12 height 12
select select "14"
select select "3"
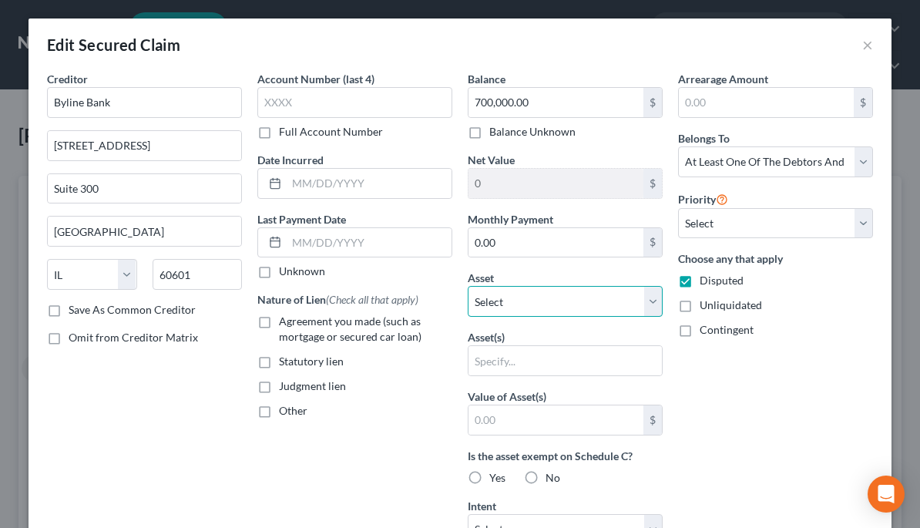
click at [623, 300] on select "Select Other Multiple Assets [PERSON_NAME] (Transfer) - $5500.0 [PERSON_NAME] (…" at bounding box center [565, 301] width 195 height 31
select select "16"
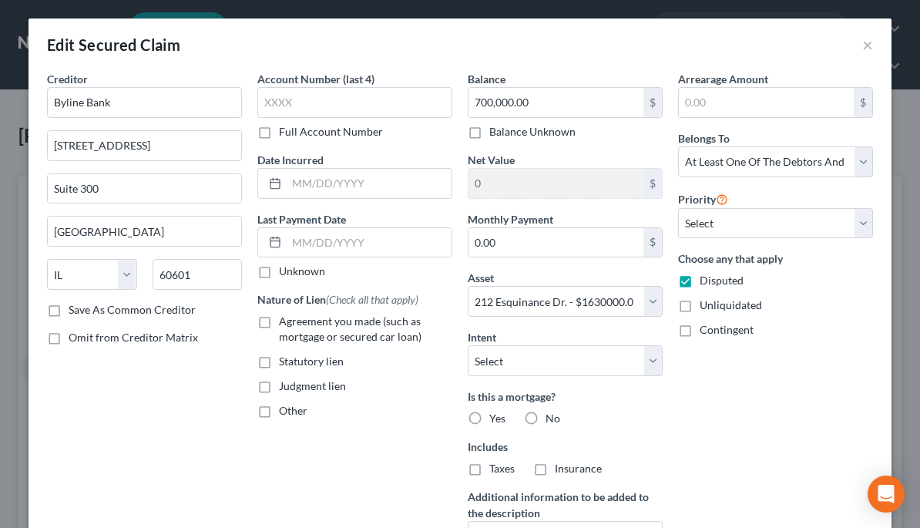
click at [489, 418] on label "Yes" at bounding box center [497, 418] width 16 height 15
click at [495, 418] on input "Yes" at bounding box center [500, 416] width 10 height 10
radio input "true"
click at [650, 355] on select "Select Surrender Redeem Reaffirm Avoid Other" at bounding box center [565, 360] width 195 height 31
select select "2"
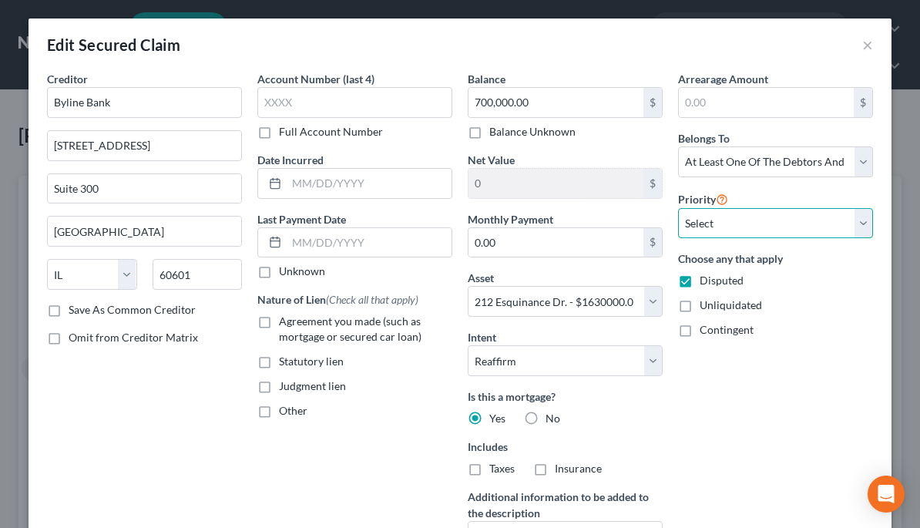
click at [861, 217] on select "Select 4th 5th 6th 7th 8th 9th 10th 11th 12th 13th 14th 15th 16th 17th 18th 19t…" at bounding box center [775, 223] width 195 height 31
select select "0"
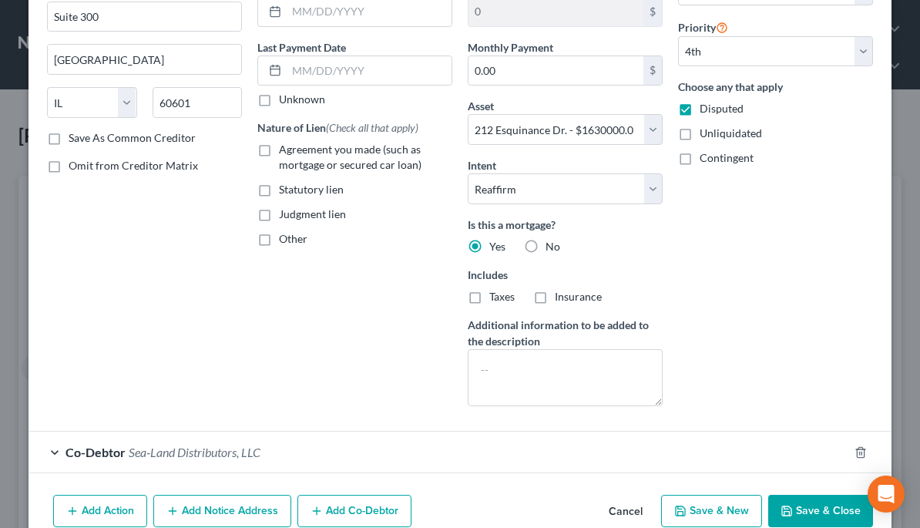
click at [819, 503] on button "Save & Close" at bounding box center [820, 511] width 105 height 32
select select
select select "3"
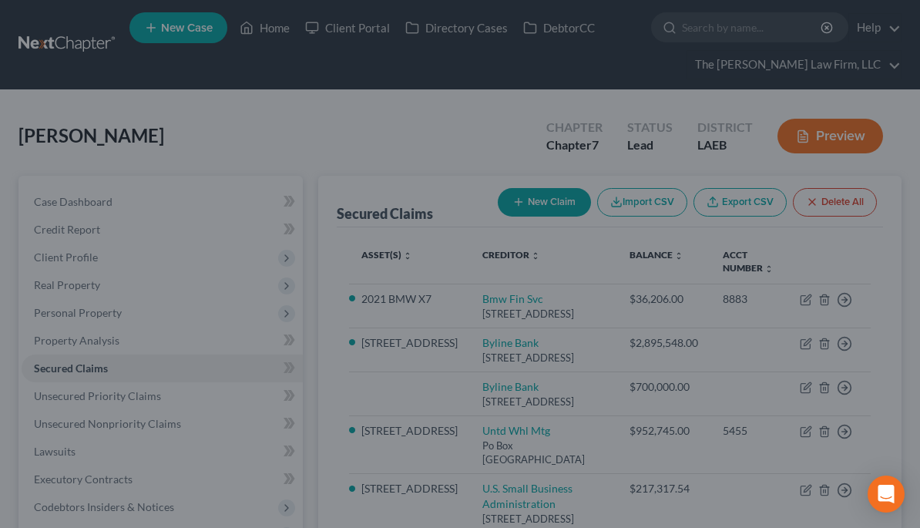
type input "-3,135,610.54"
select select "16"
type input "0"
select select "0"
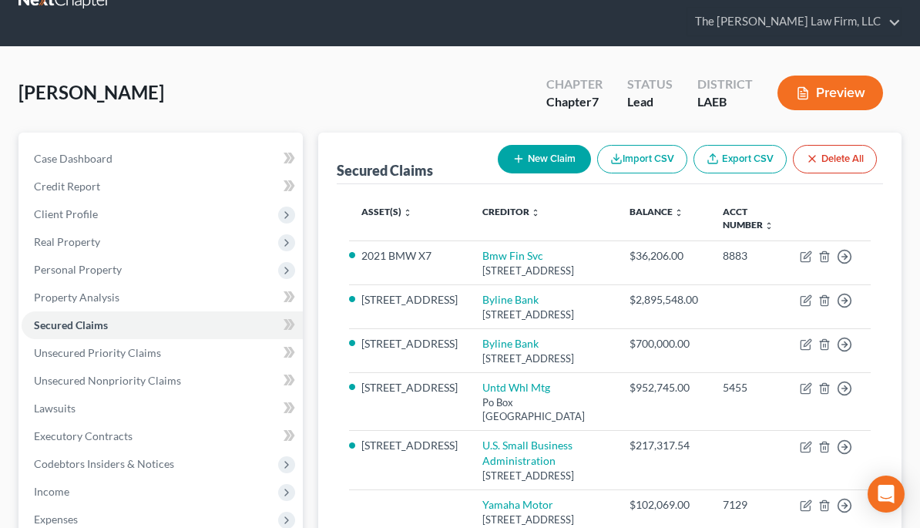
scroll to position [42, 0]
click at [154, 351] on span "Unsecured Priority Claims" at bounding box center [97, 353] width 127 height 13
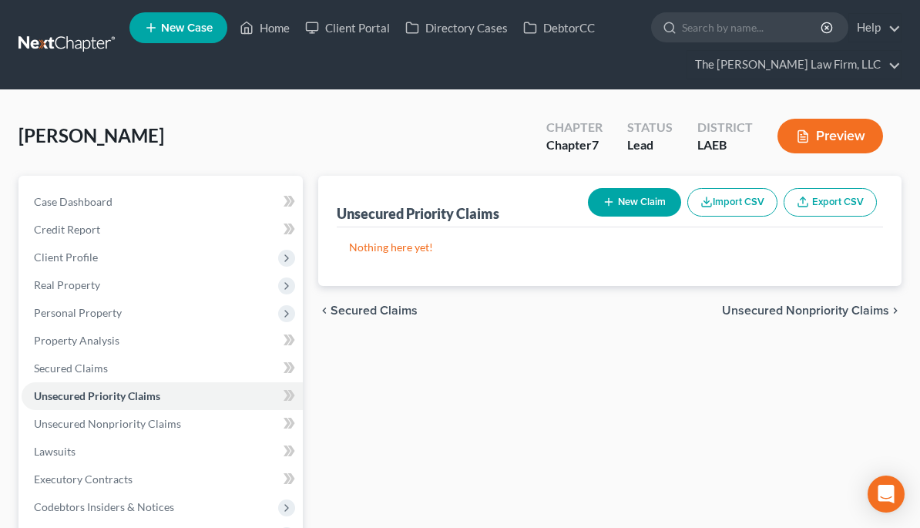
click at [167, 426] on span "Unsecured Nonpriority Claims" at bounding box center [107, 423] width 147 height 13
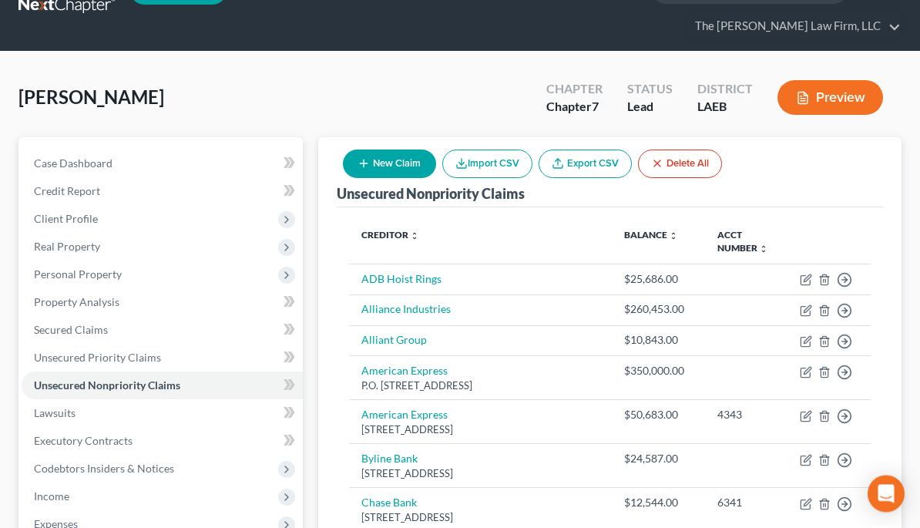
scroll to position [39, 0]
click at [861, 89] on button "Preview" at bounding box center [830, 97] width 106 height 35
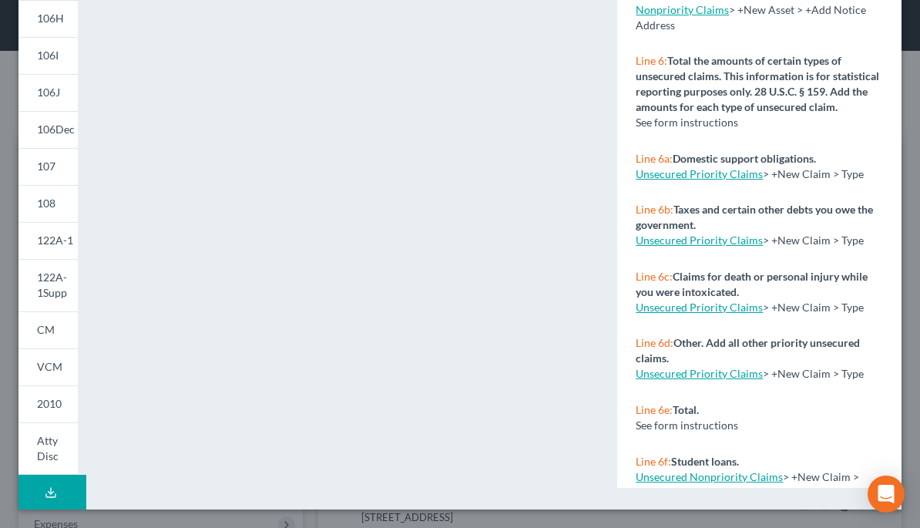
scroll to position [348, 0]
click at [55, 498] on icon at bounding box center [51, 492] width 12 height 12
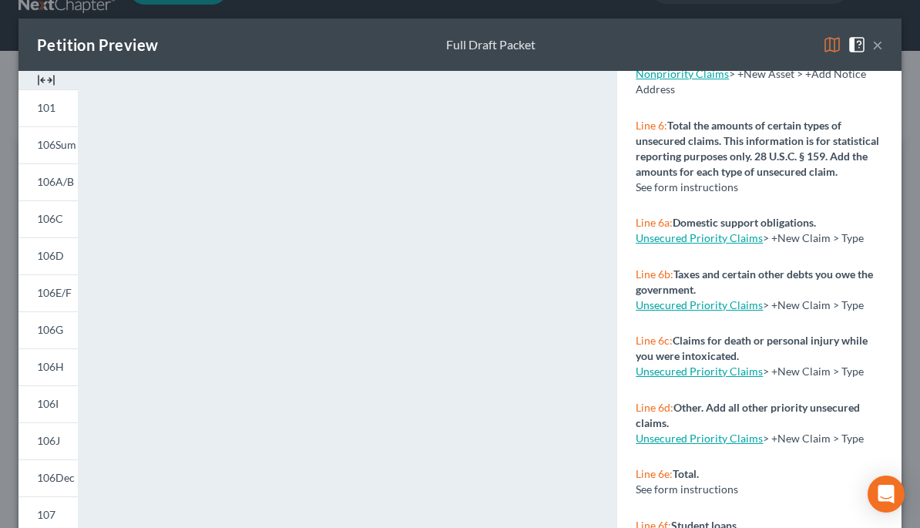
scroll to position [0, 0]
click at [881, 43] on button "×" at bounding box center [877, 44] width 11 height 18
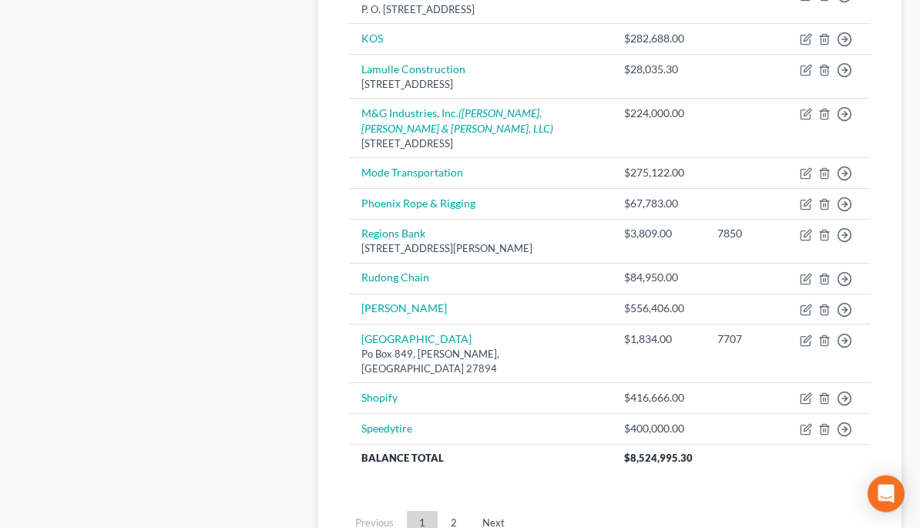
scroll to position [980, 0]
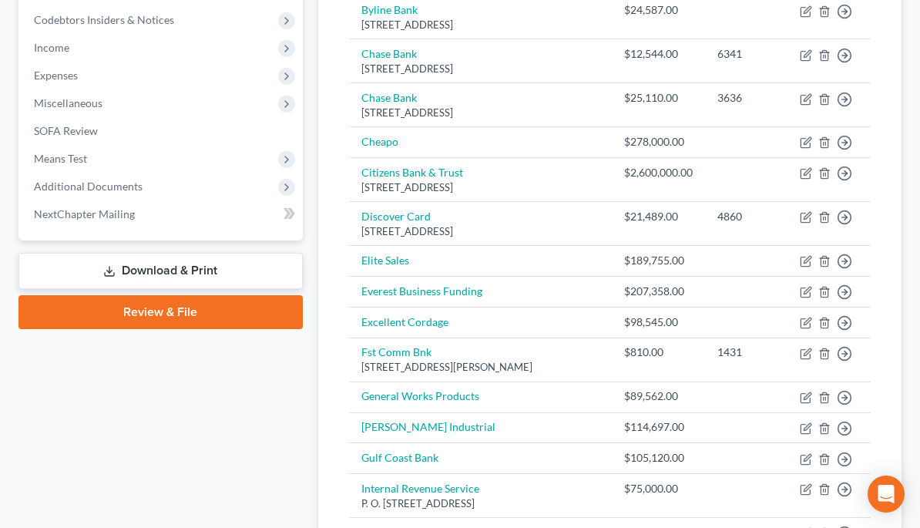
scroll to position [482, 0]
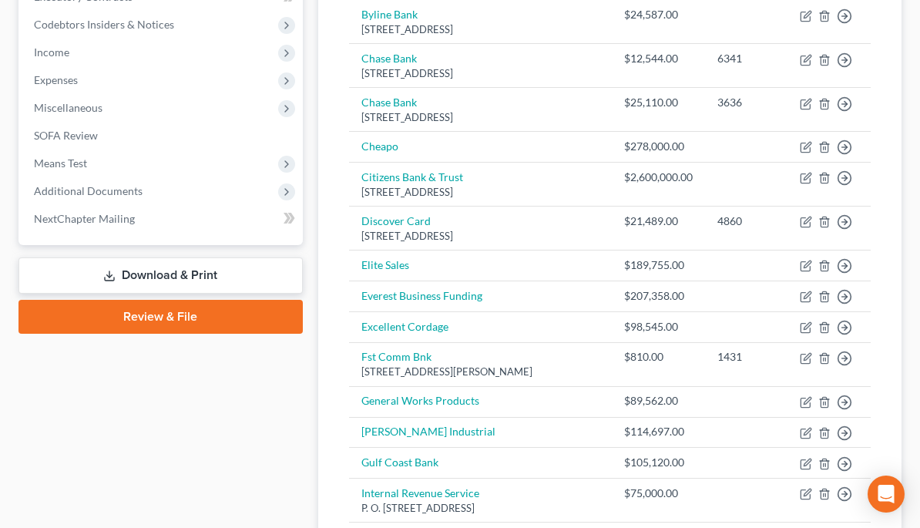
click at [140, 198] on span "Additional Documents" at bounding box center [162, 191] width 281 height 28
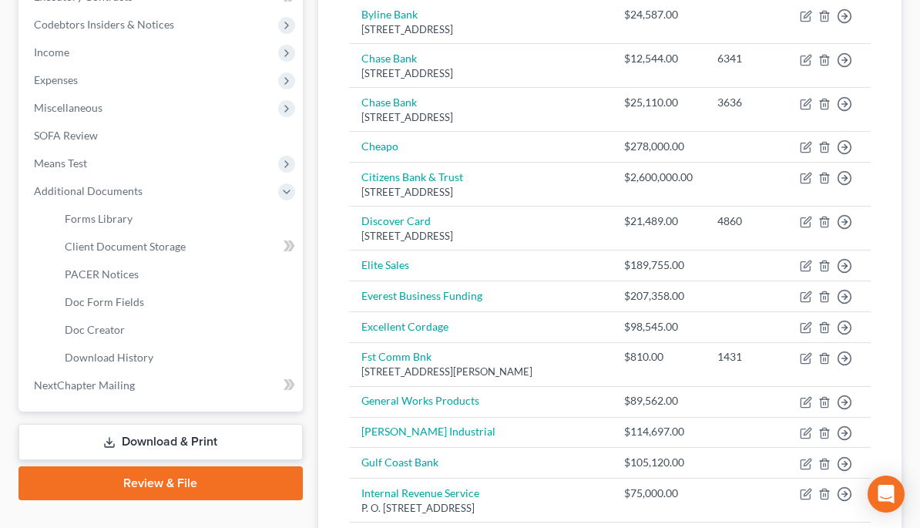
click at [183, 242] on span "Client Document Storage" at bounding box center [125, 246] width 121 height 13
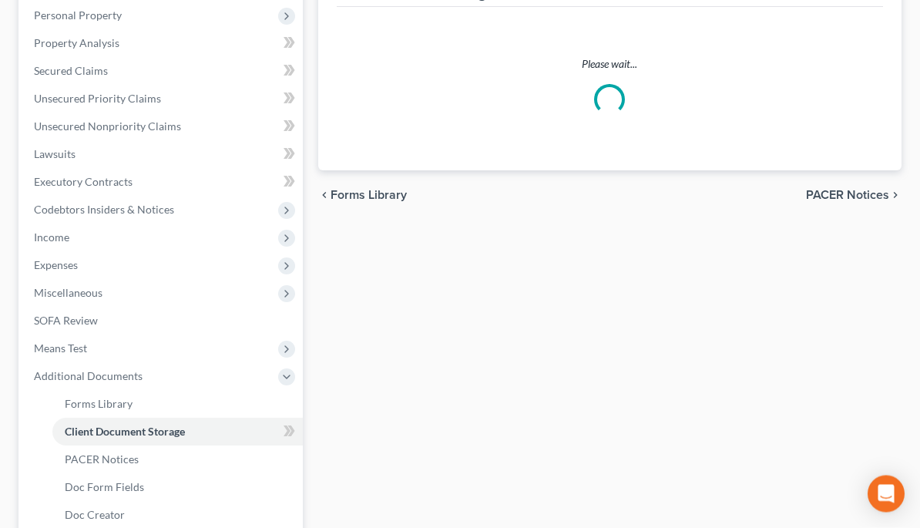
scroll to position [39, 0]
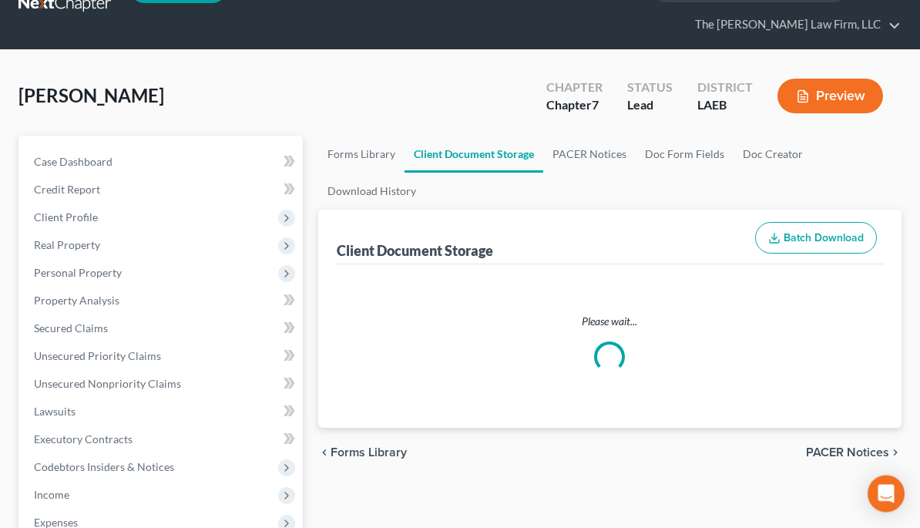
select select "0"
select select "9"
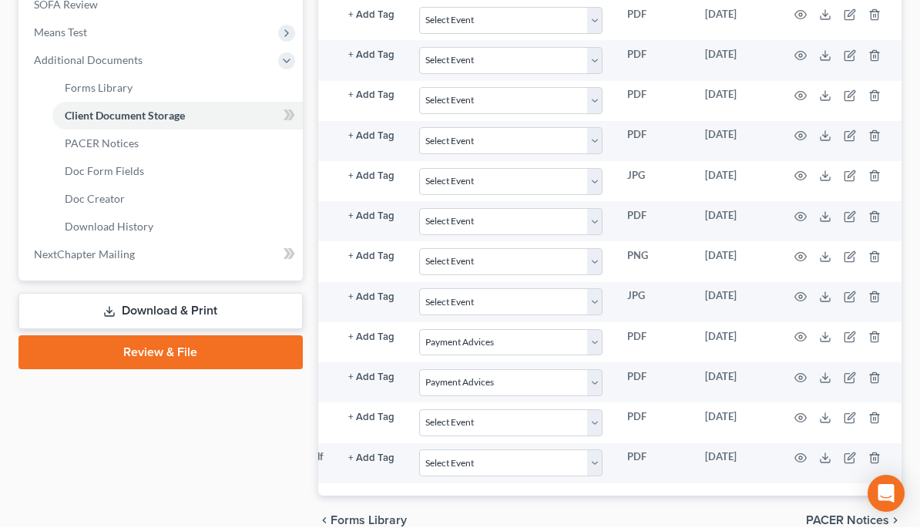
scroll to position [0, 191]
click at [797, 412] on icon "button" at bounding box center [801, 418] width 12 height 12
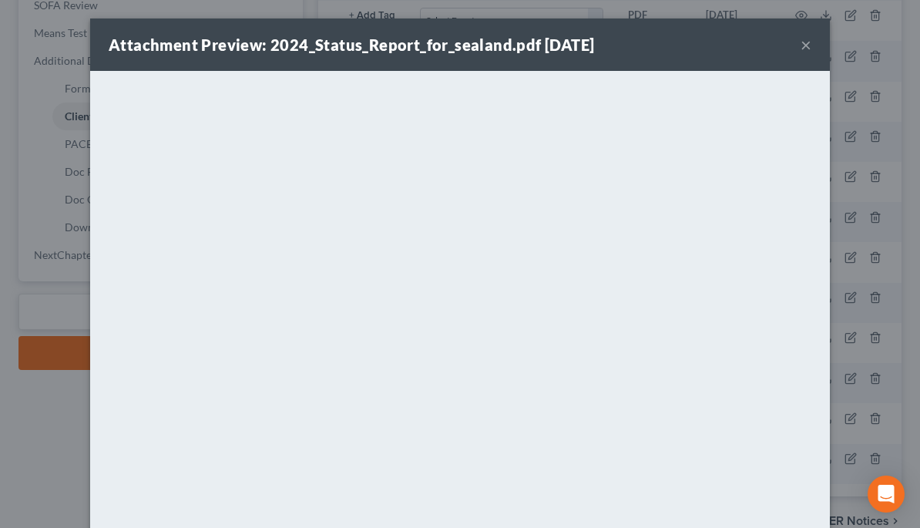
scroll to position [0, 0]
click at [802, 52] on button "×" at bounding box center [805, 44] width 11 height 18
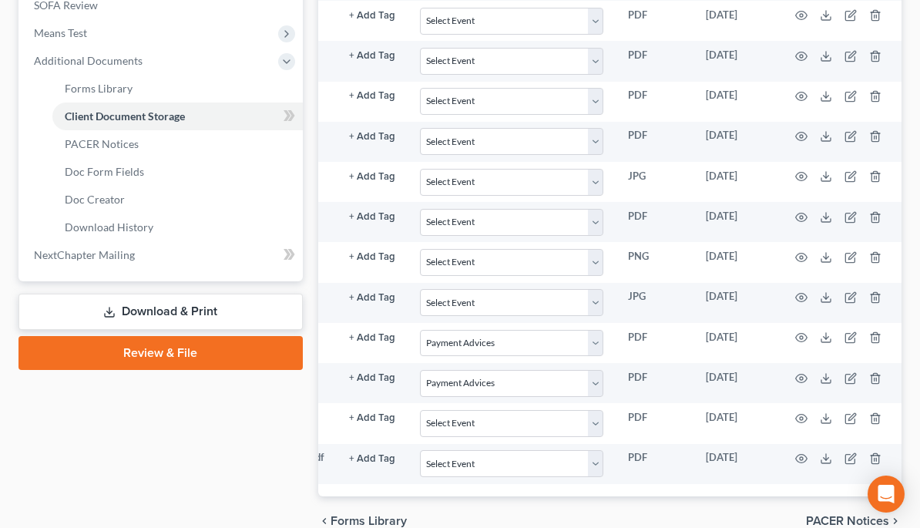
click at [795, 454] on icon "button" at bounding box center [801, 458] width 12 height 12
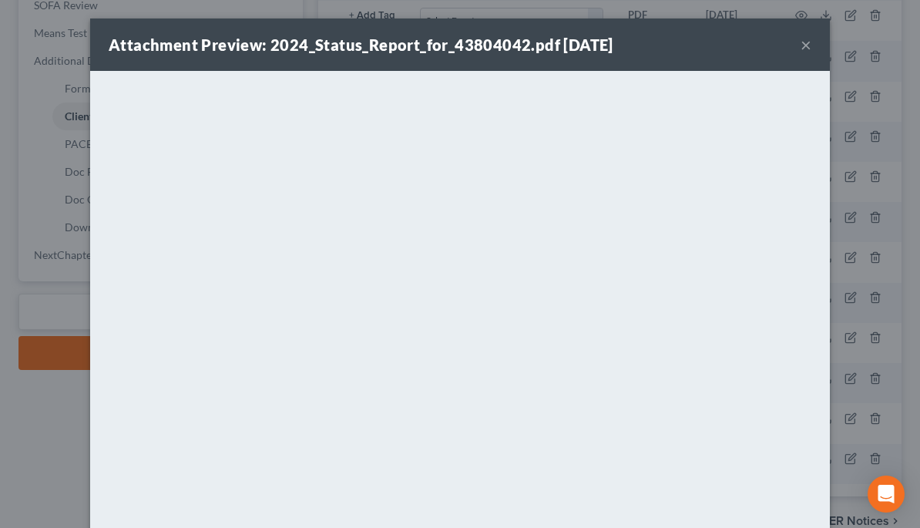
click at [807, 45] on button "×" at bounding box center [805, 44] width 11 height 18
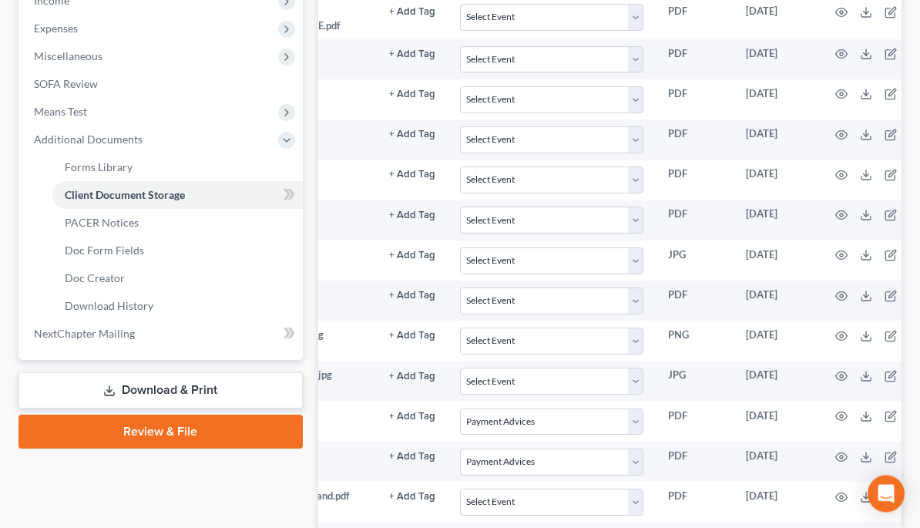
scroll to position [0, 166]
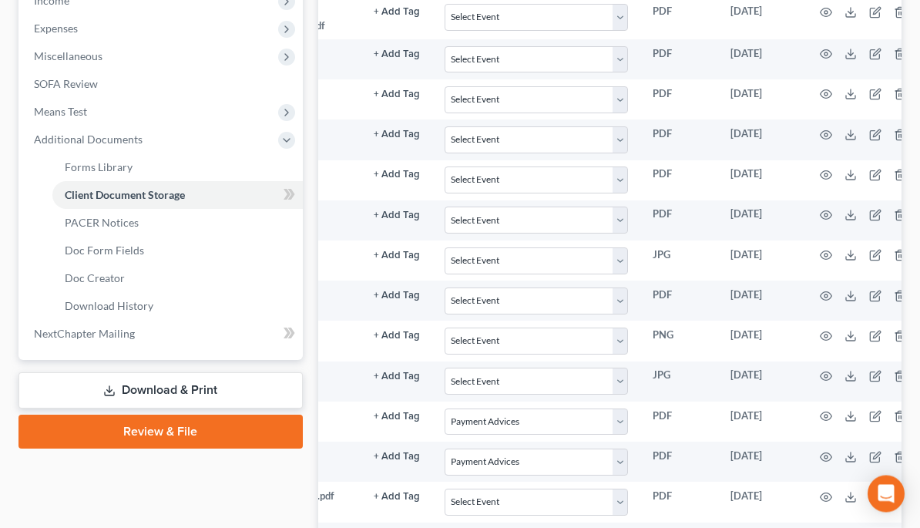
click at [824, 175] on icon "button" at bounding box center [826, 176] width 12 height 8
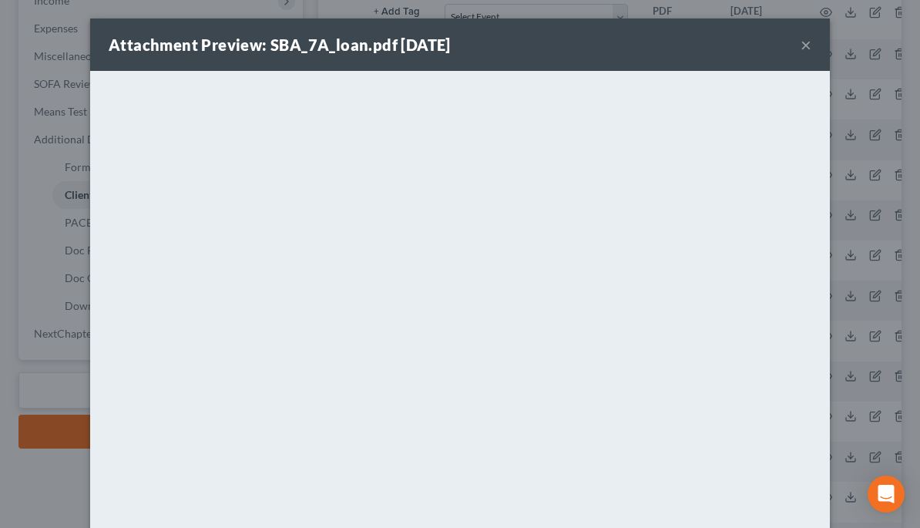
click at [809, 42] on button "×" at bounding box center [805, 44] width 11 height 18
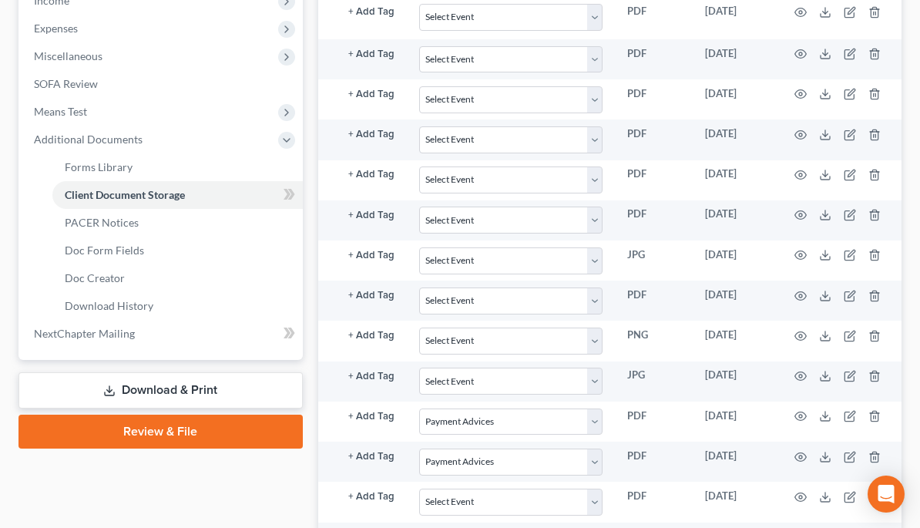
scroll to position [0, 191]
click at [820, 411] on icon at bounding box center [826, 416] width 12 height 12
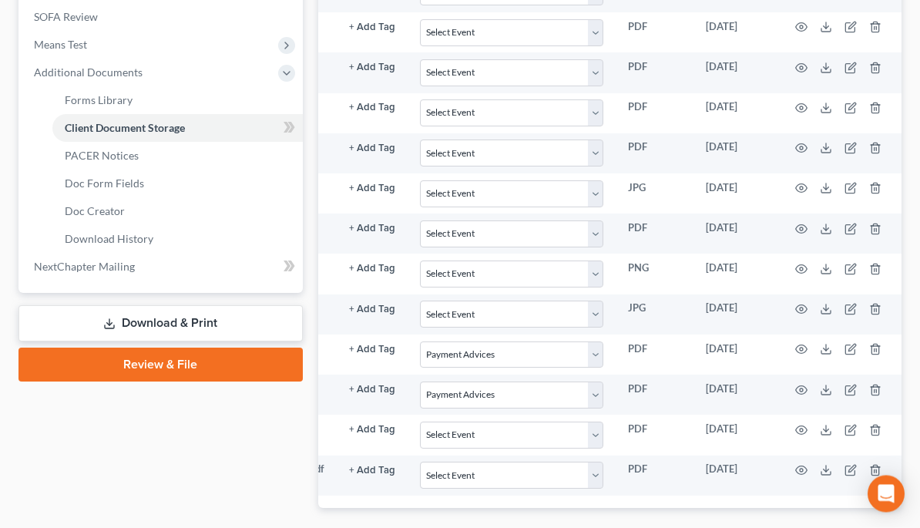
scroll to position [601, 0]
click at [822, 384] on icon at bounding box center [826, 390] width 12 height 12
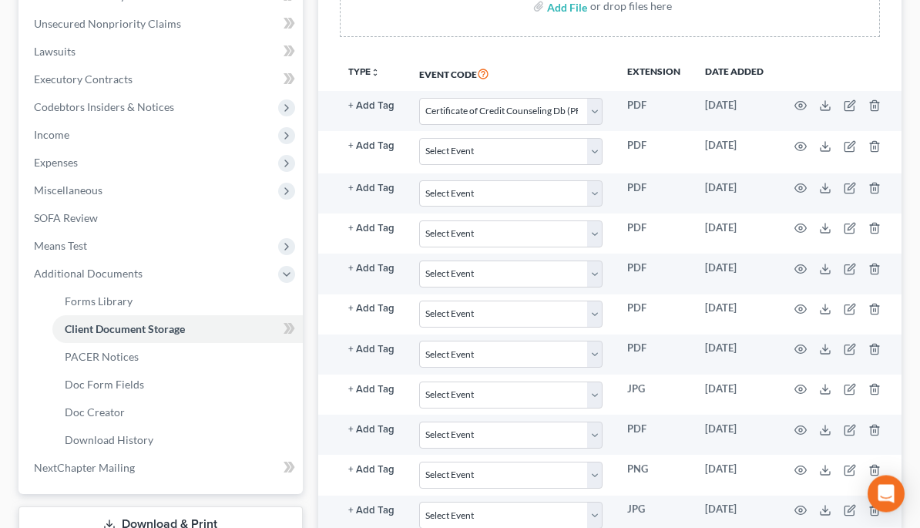
scroll to position [0, 191]
click at [827, 144] on icon at bounding box center [826, 147] width 12 height 12
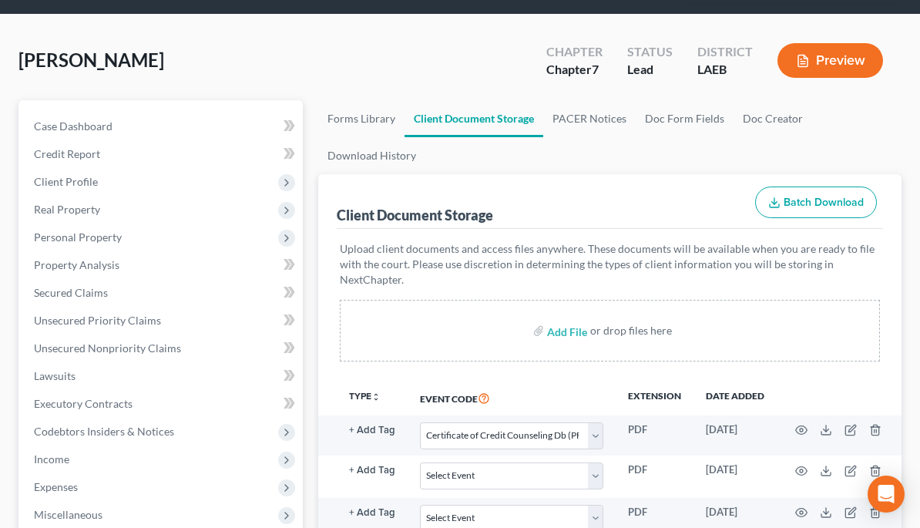
scroll to position [75, 0]
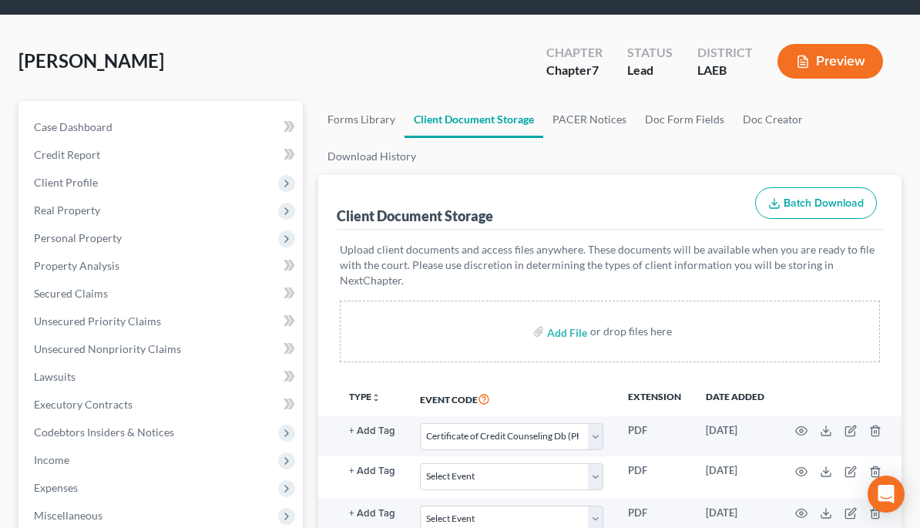
click at [136, 349] on span "Unsecured Nonpriority Claims" at bounding box center [107, 348] width 147 height 13
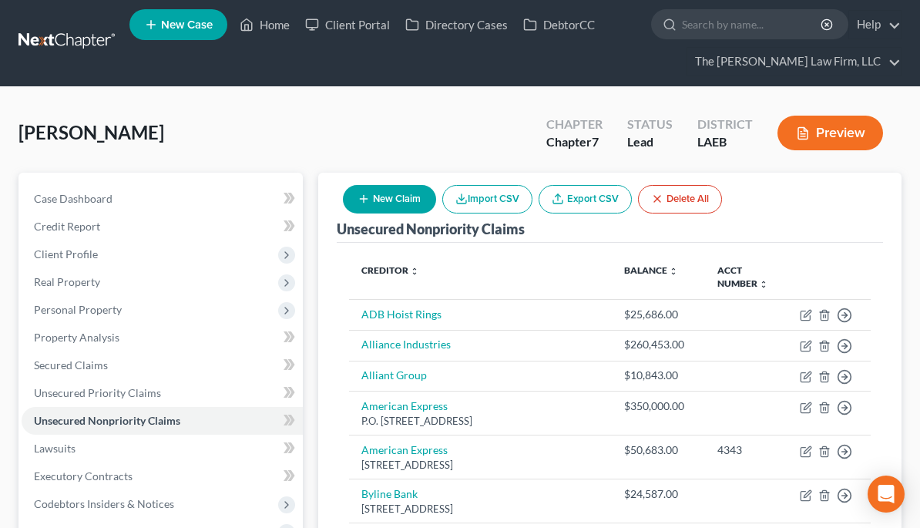
scroll to position [5, 0]
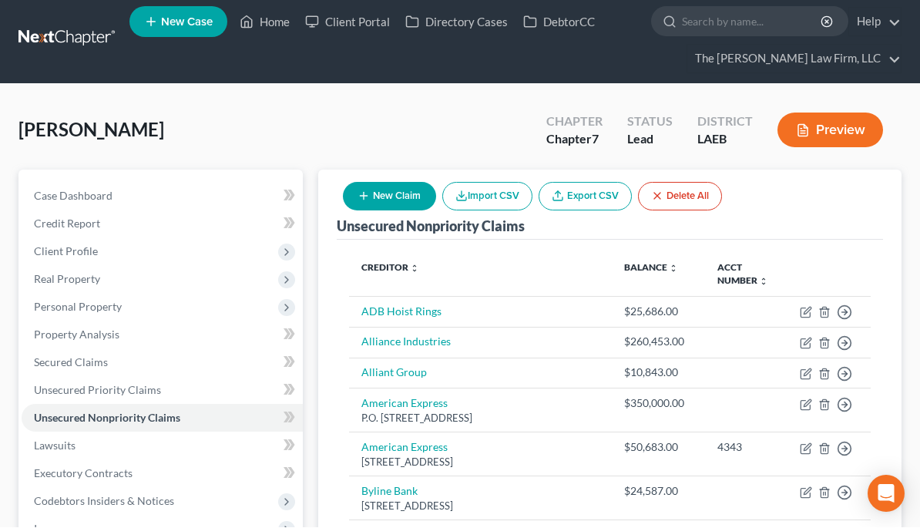
click at [591, 194] on link "Export CSV" at bounding box center [585, 197] width 93 height 29
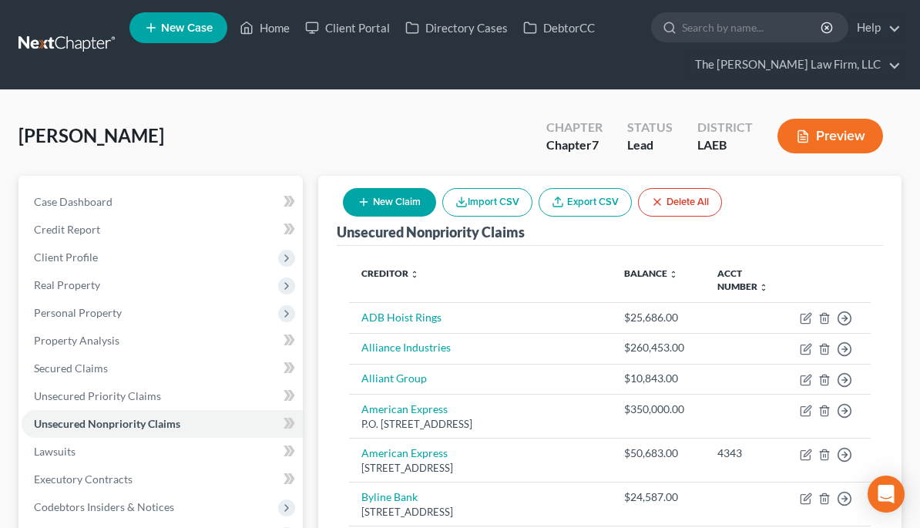
scroll to position [6, 0]
